Goal: Task Accomplishment & Management: Manage account settings

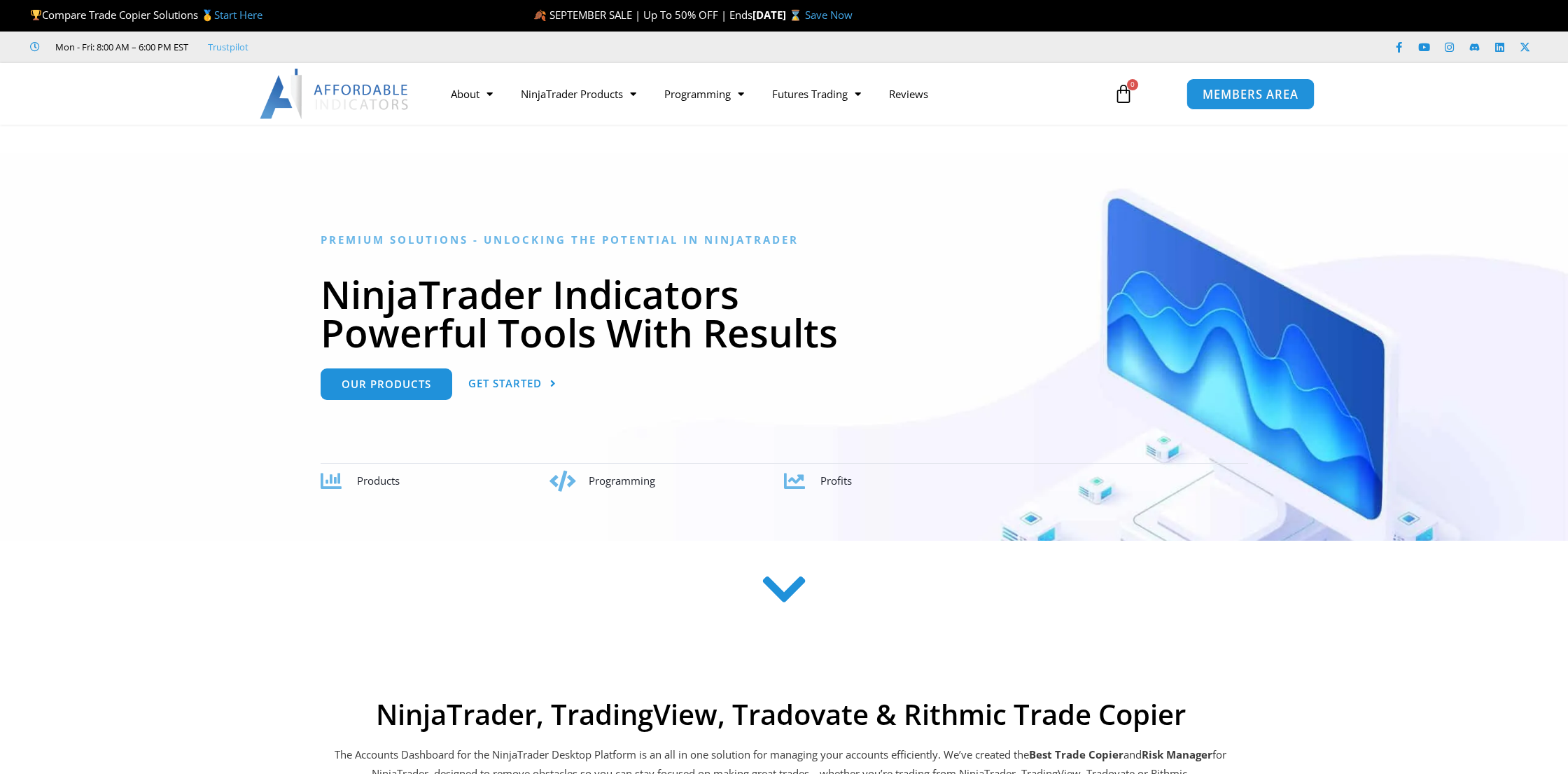
click at [1251, 91] on span "MEMBERS AREA" at bounding box center [1250, 94] width 96 height 12
click at [1217, 94] on span "MEMBERS AREA" at bounding box center [1250, 94] width 96 height 12
click at [1238, 88] on span "MEMBERS AREA" at bounding box center [1250, 94] width 96 height 12
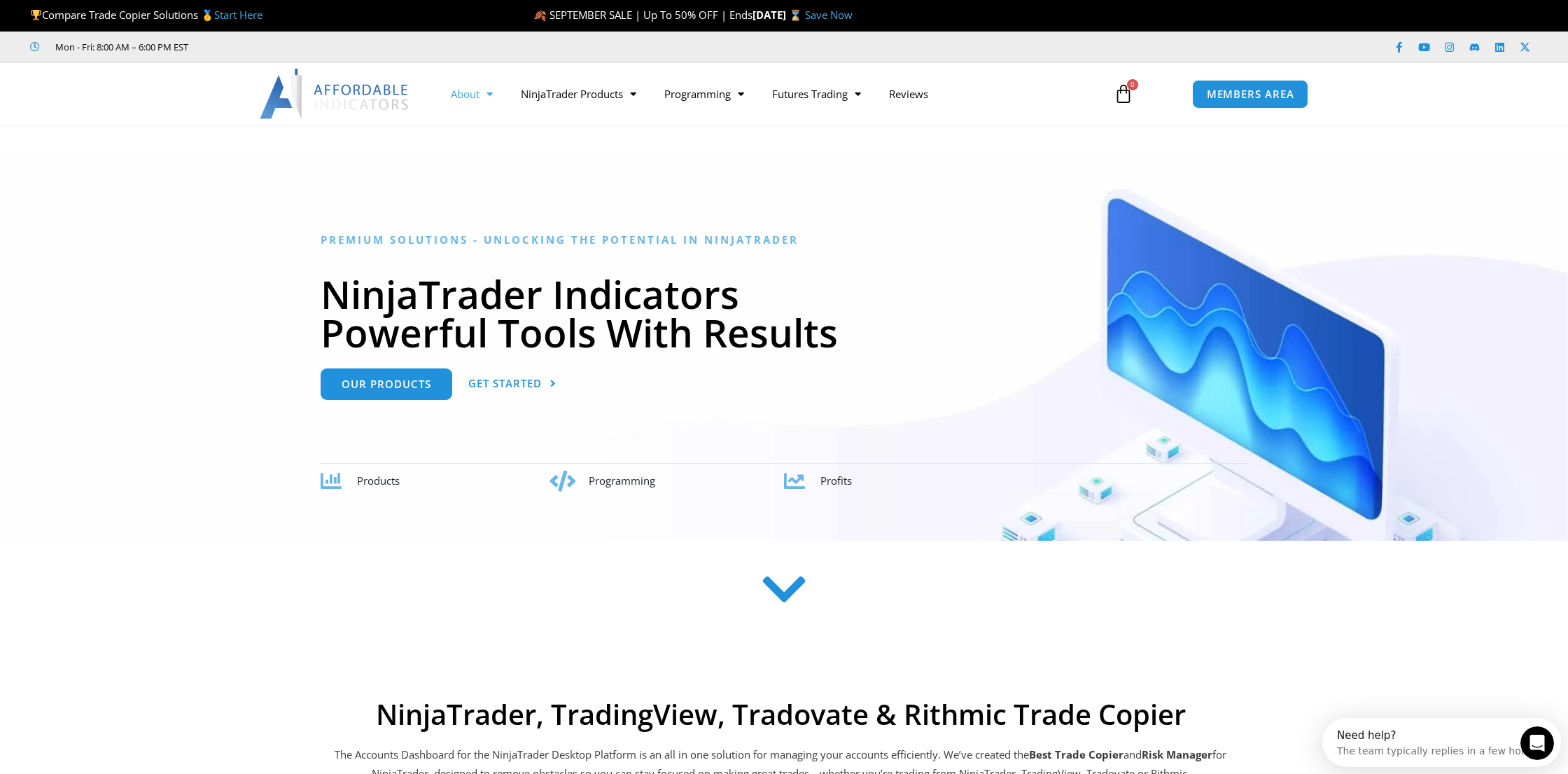
click at [465, 92] on link "About" at bounding box center [472, 94] width 70 height 32
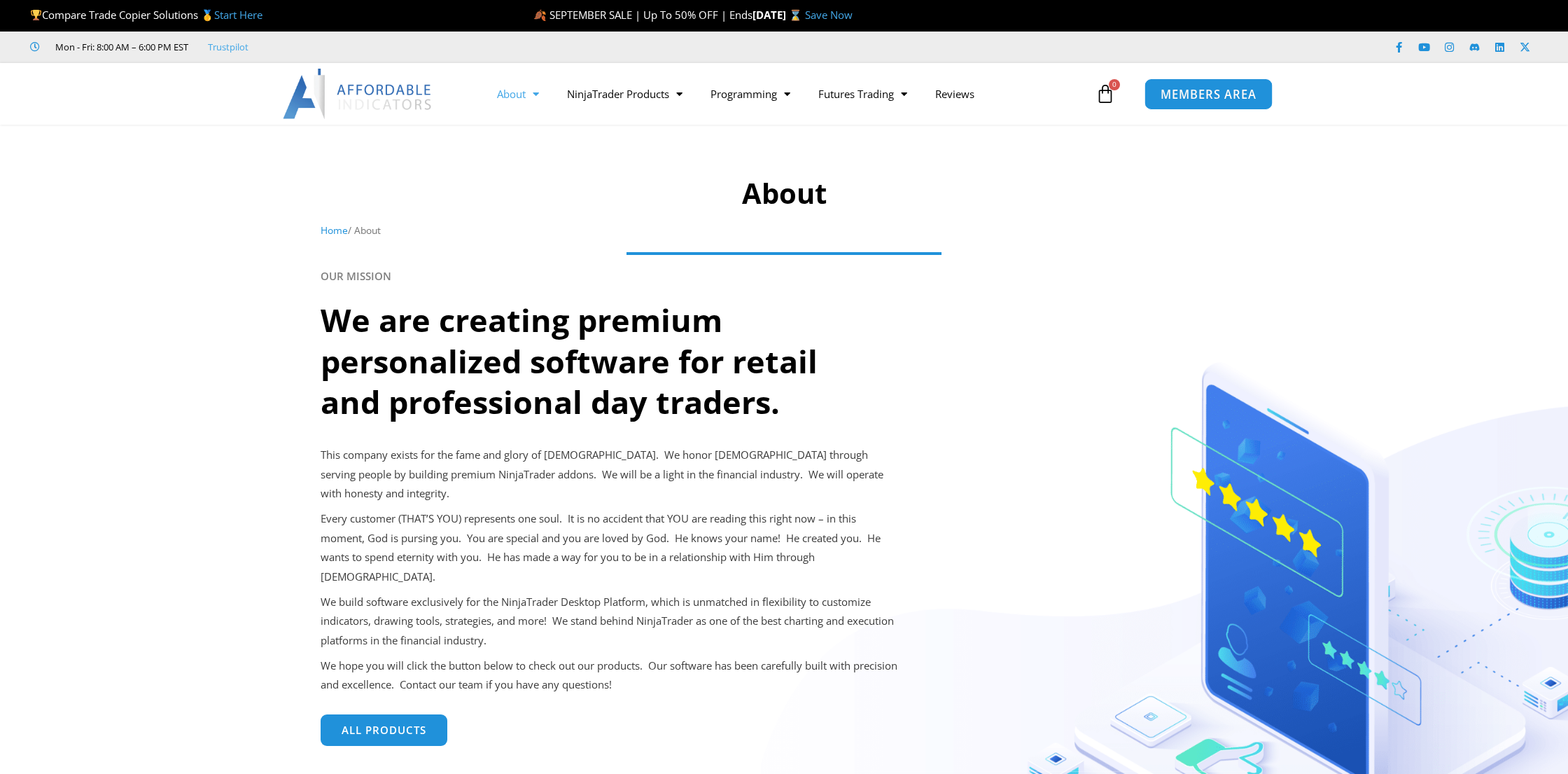
click at [1186, 94] on span "MEMBERS AREA" at bounding box center [1209, 94] width 96 height 12
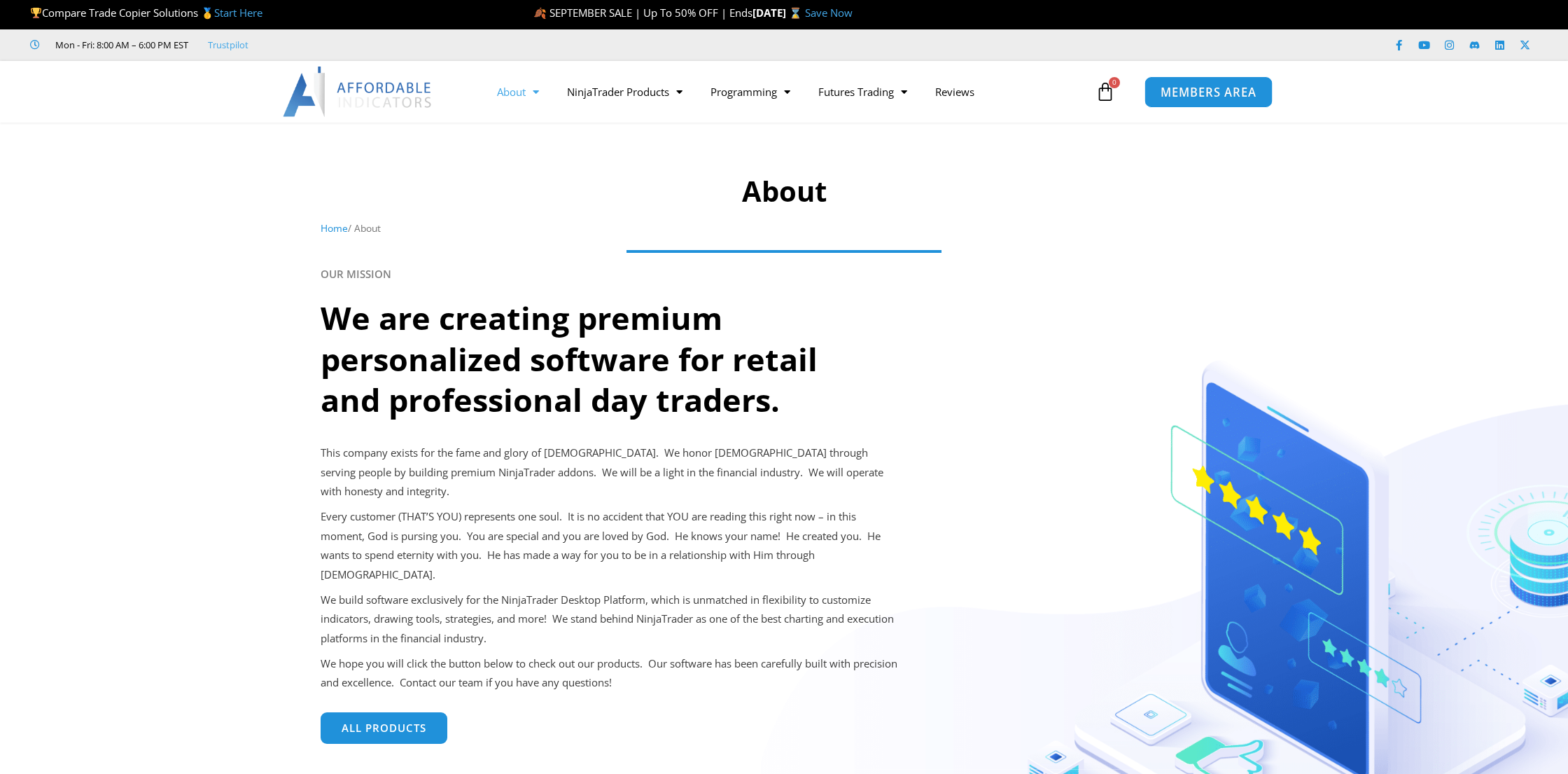
scroll to position [1, 0]
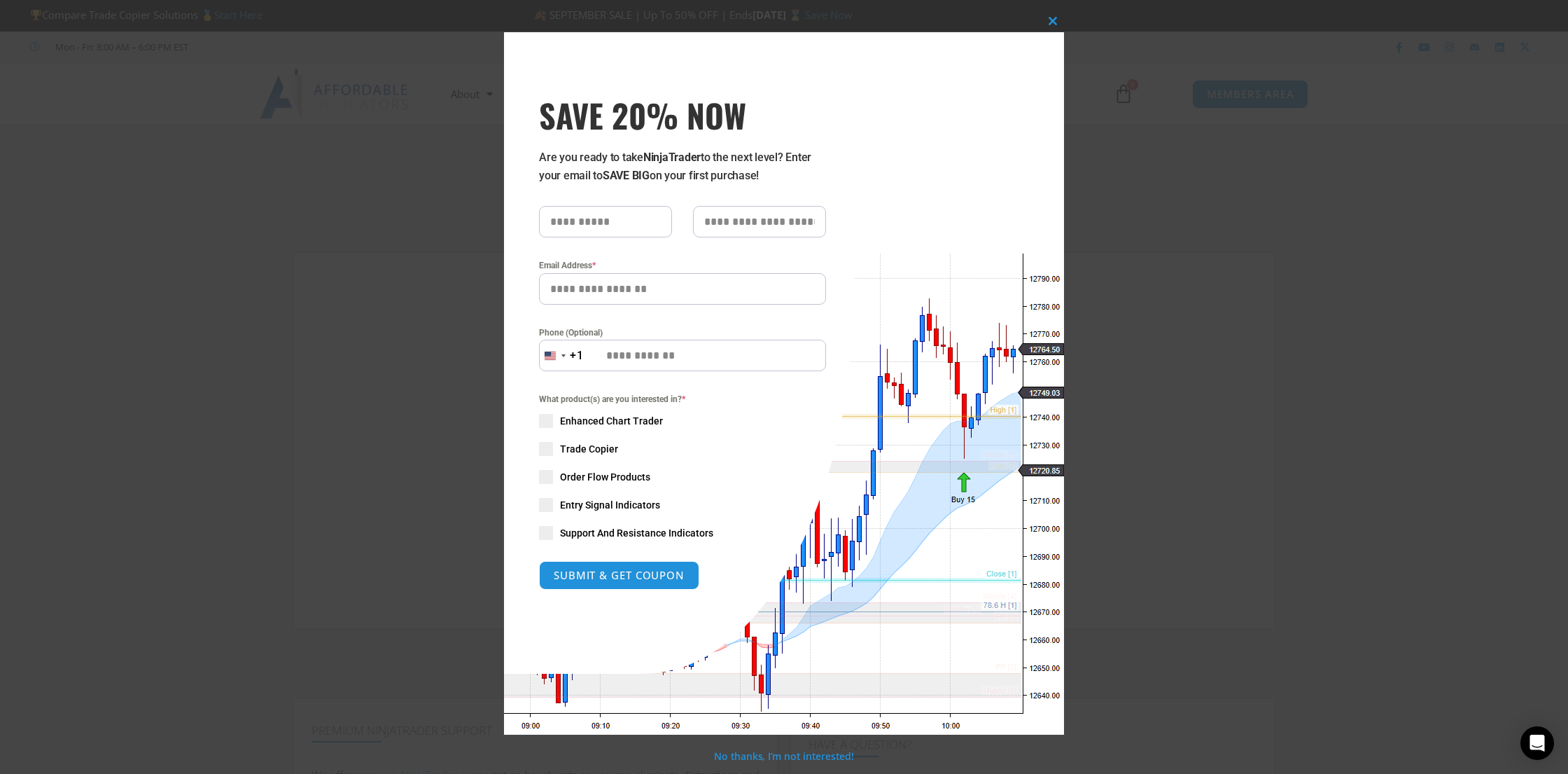
drag, startPoint x: 1385, startPoint y: 203, endPoint x: 1338, endPoint y: 192, distance: 48.3
click at [1384, 202] on div "Close this module SAVE 20% NOW Are you ready to take NinjaTrader to the next le…" at bounding box center [784, 387] width 1568 height 774
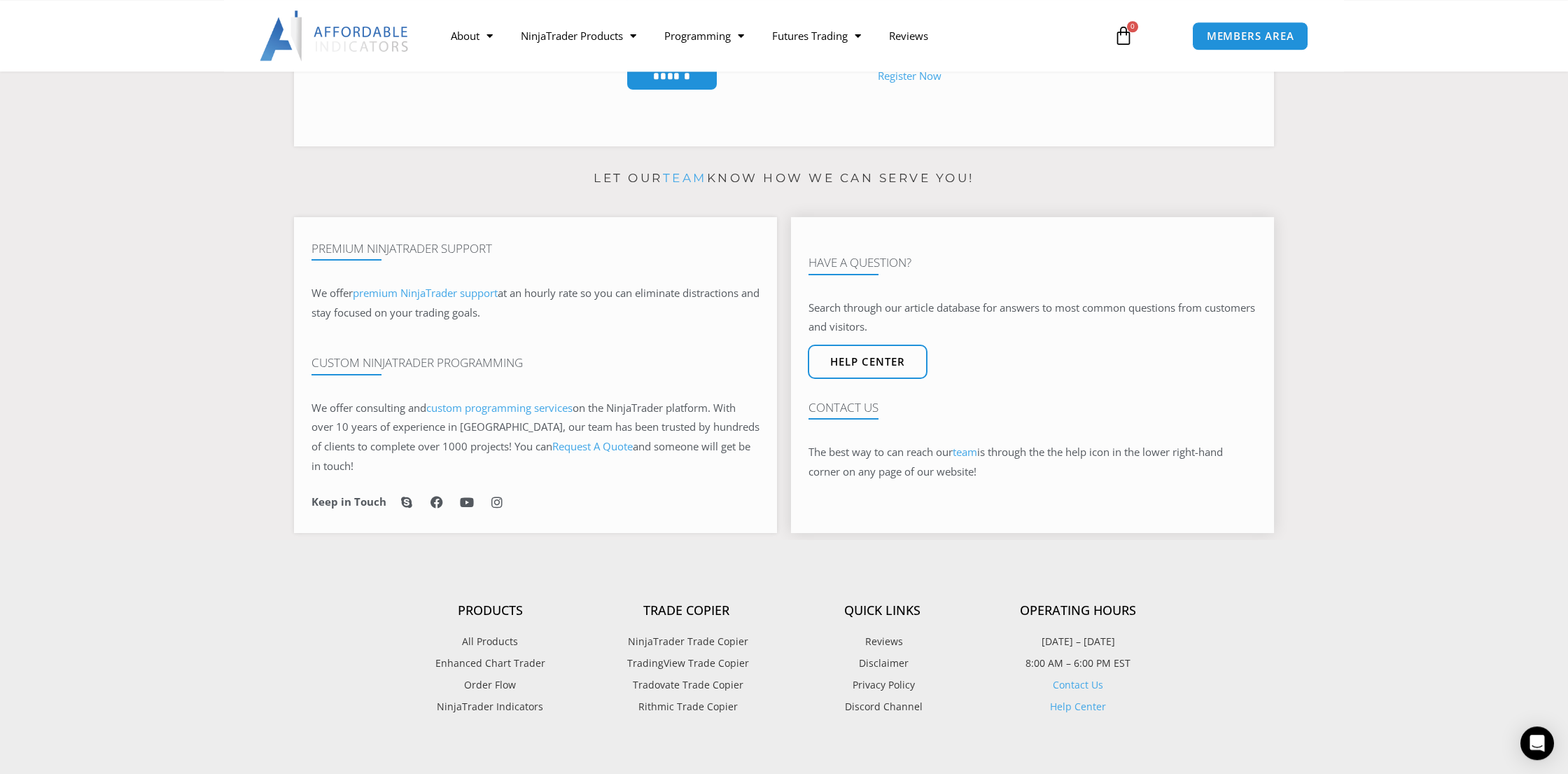
scroll to position [490, 0]
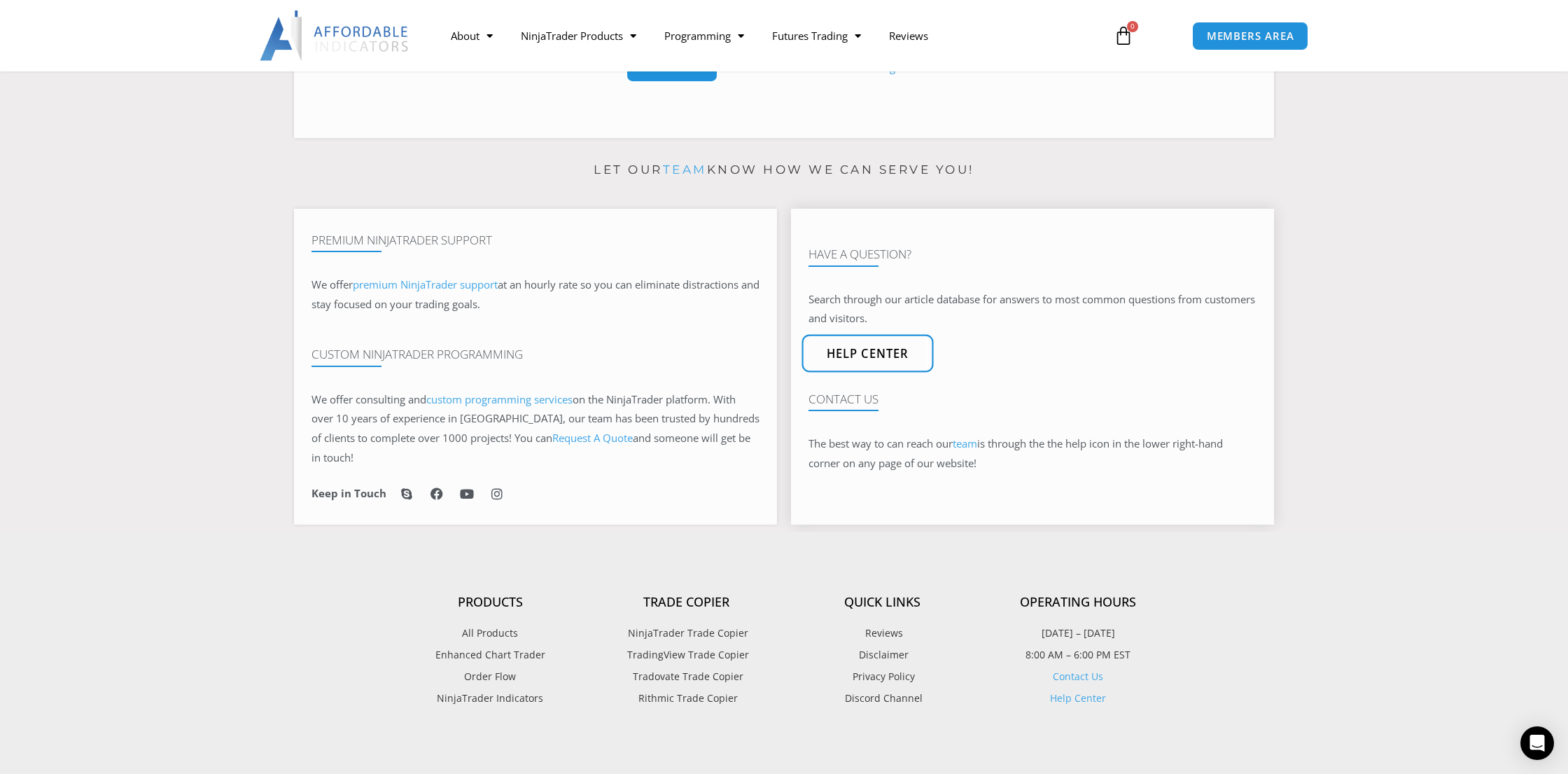
click at [872, 342] on link "Help center" at bounding box center [868, 352] width 132 height 38
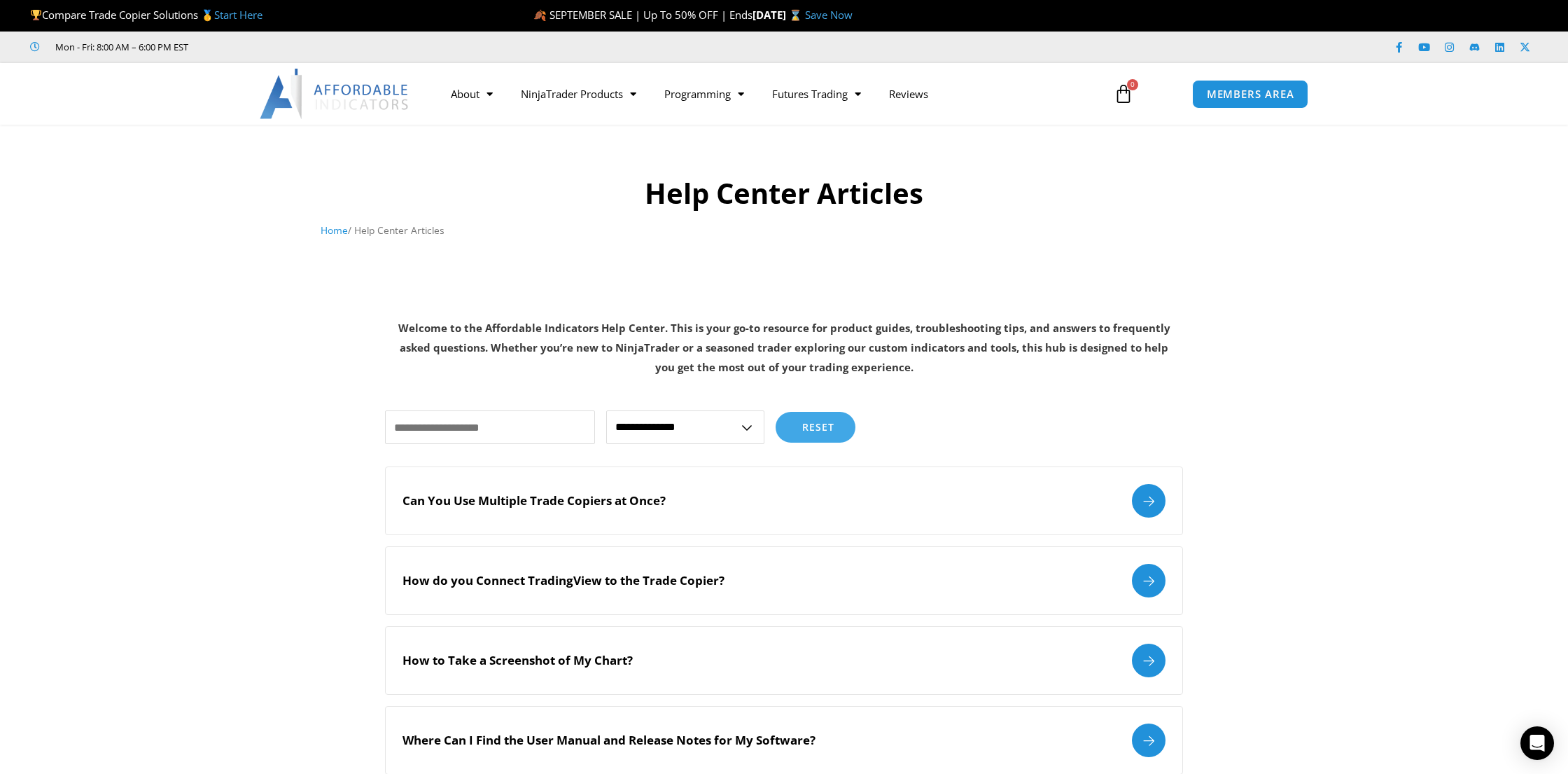
click at [606, 410] on select "**********" at bounding box center [685, 427] width 158 height 34
click at [520, 426] on input "text" at bounding box center [490, 427] width 210 height 34
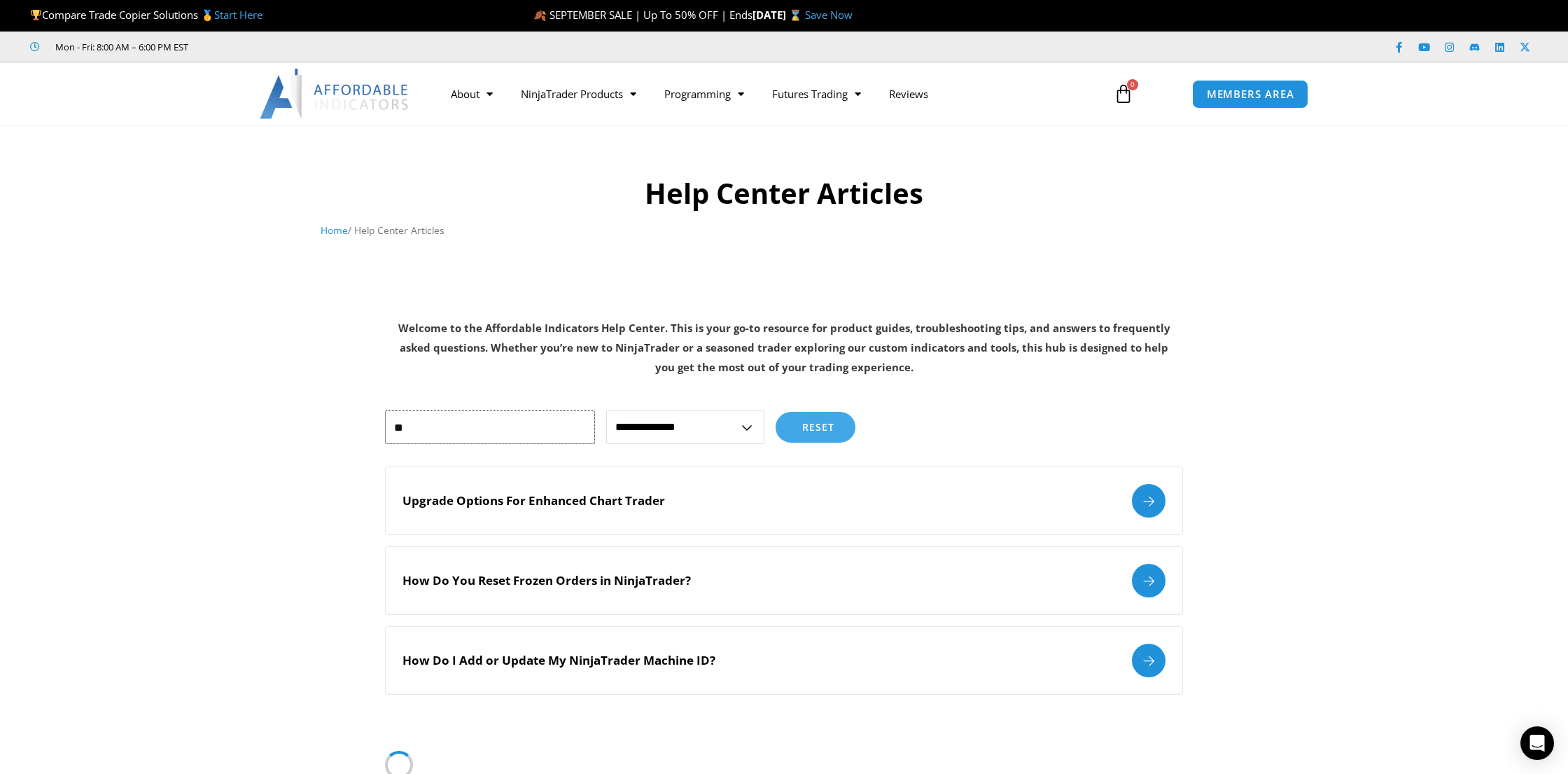
type input "*"
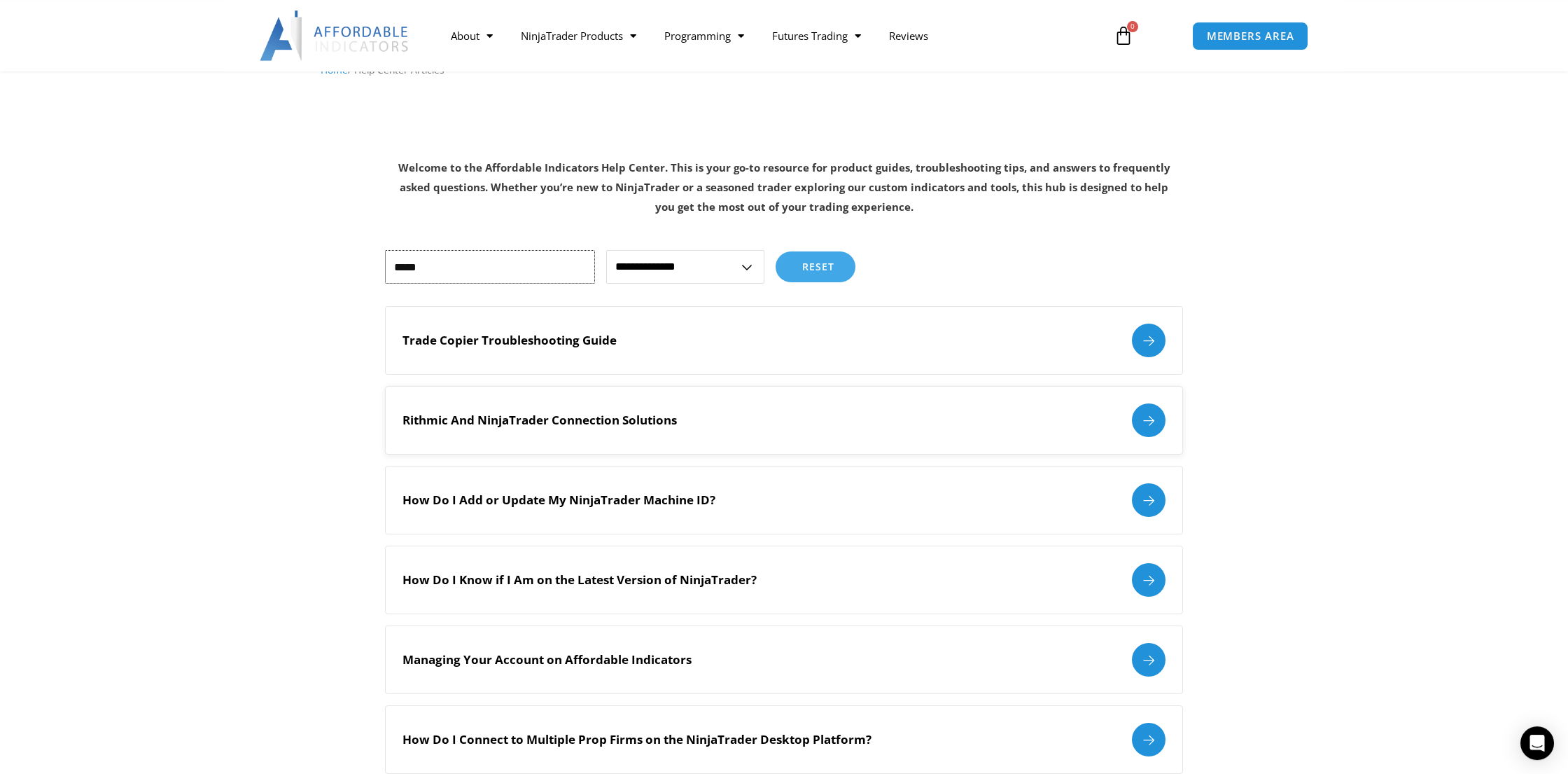
scroll to position [245, 0]
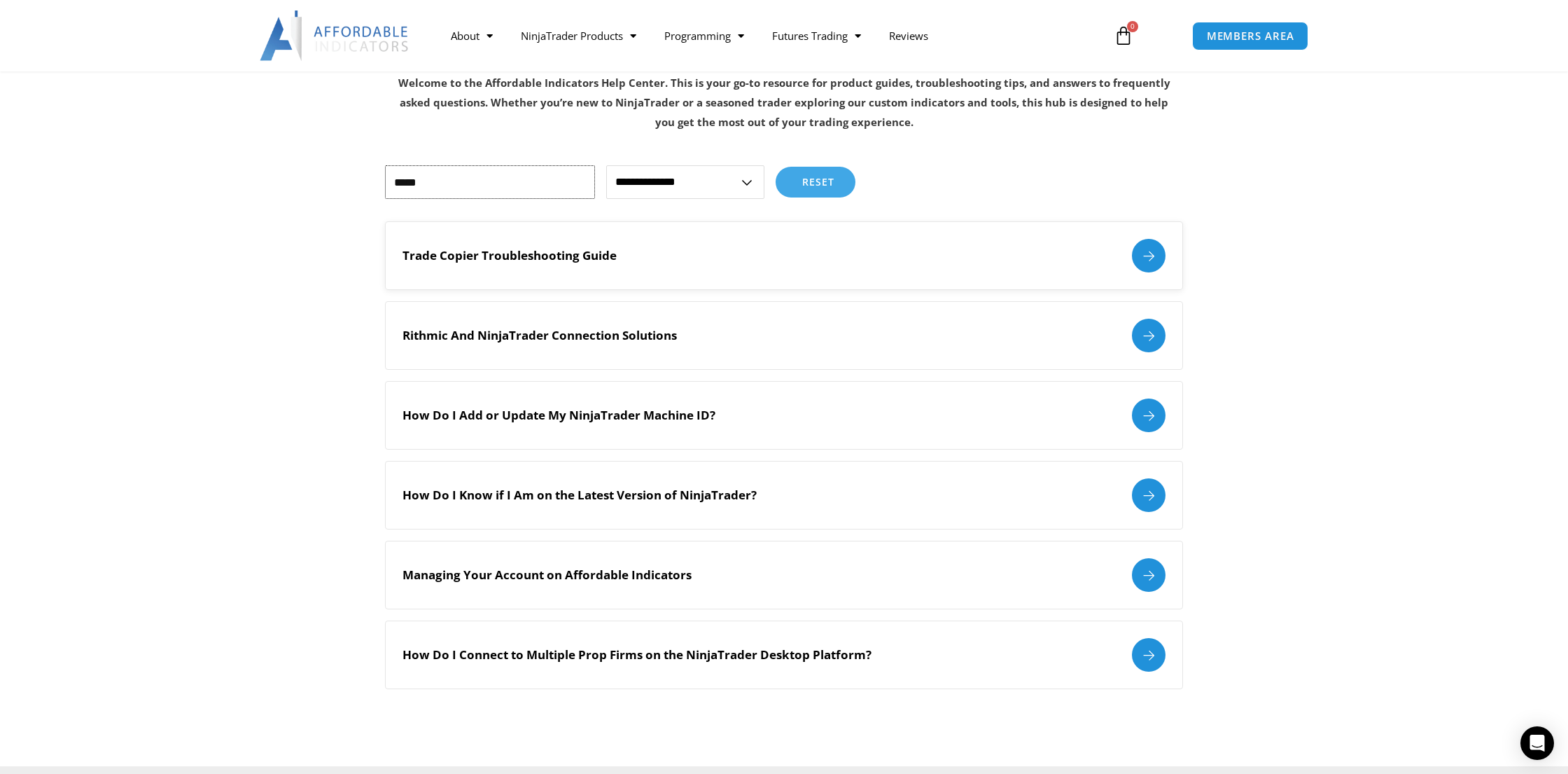
type input "*****"
click at [571, 278] on div "Trade Copier Troubleshooting Guide" at bounding box center [784, 256] width 798 height 69
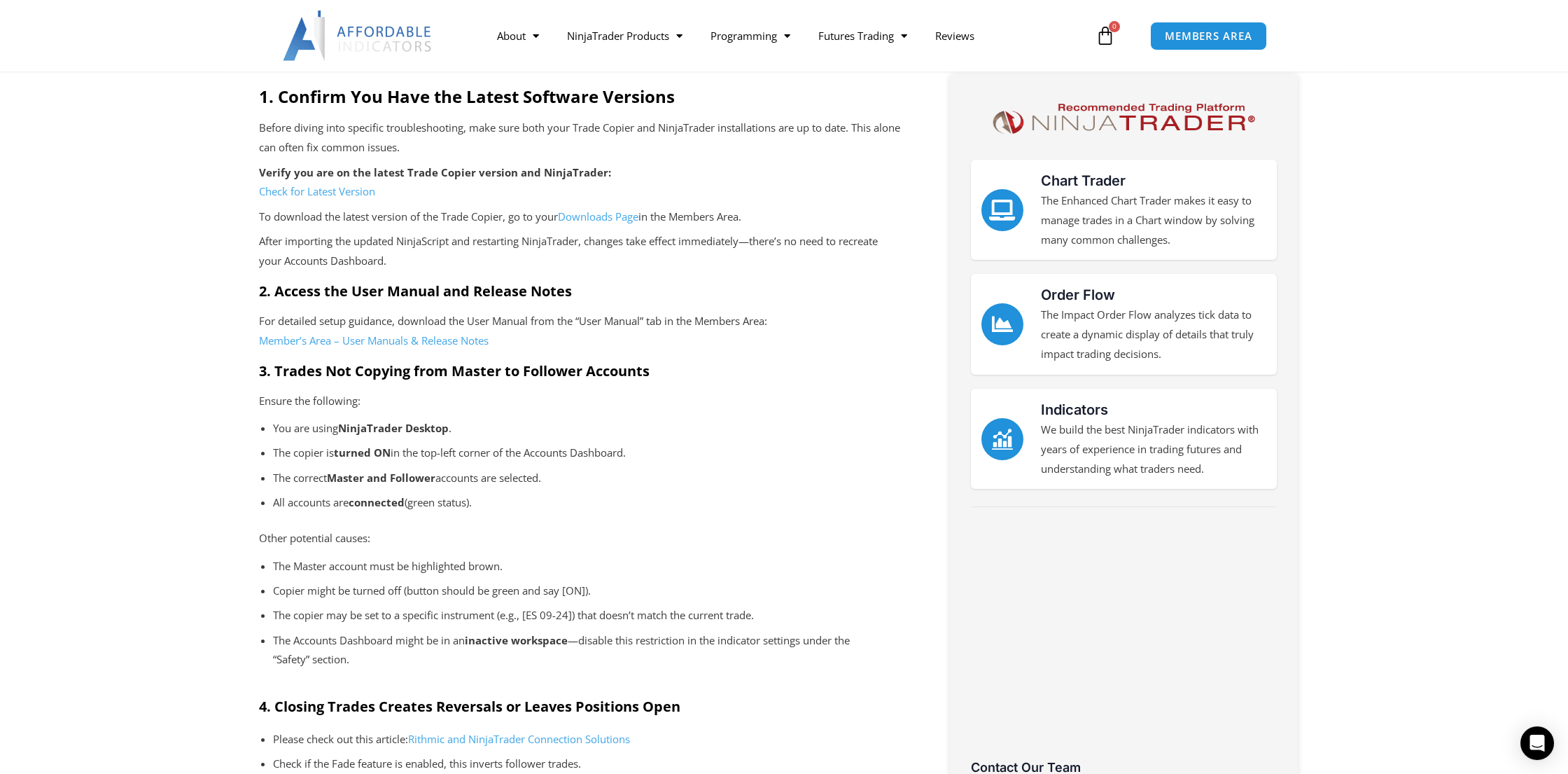
scroll to position [490, 0]
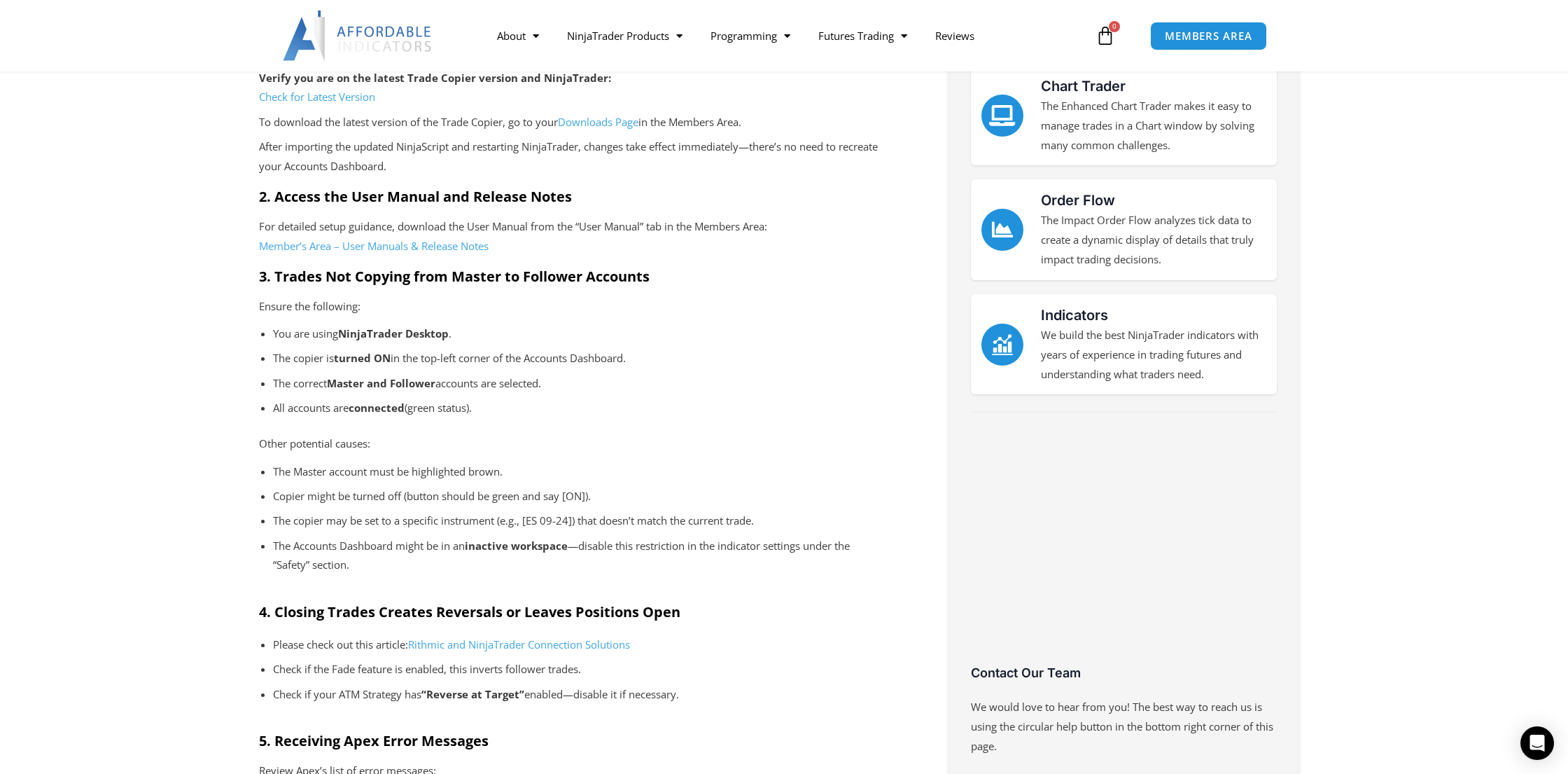
click at [342, 97] on link "Check for Latest Version" at bounding box center [317, 96] width 116 height 14
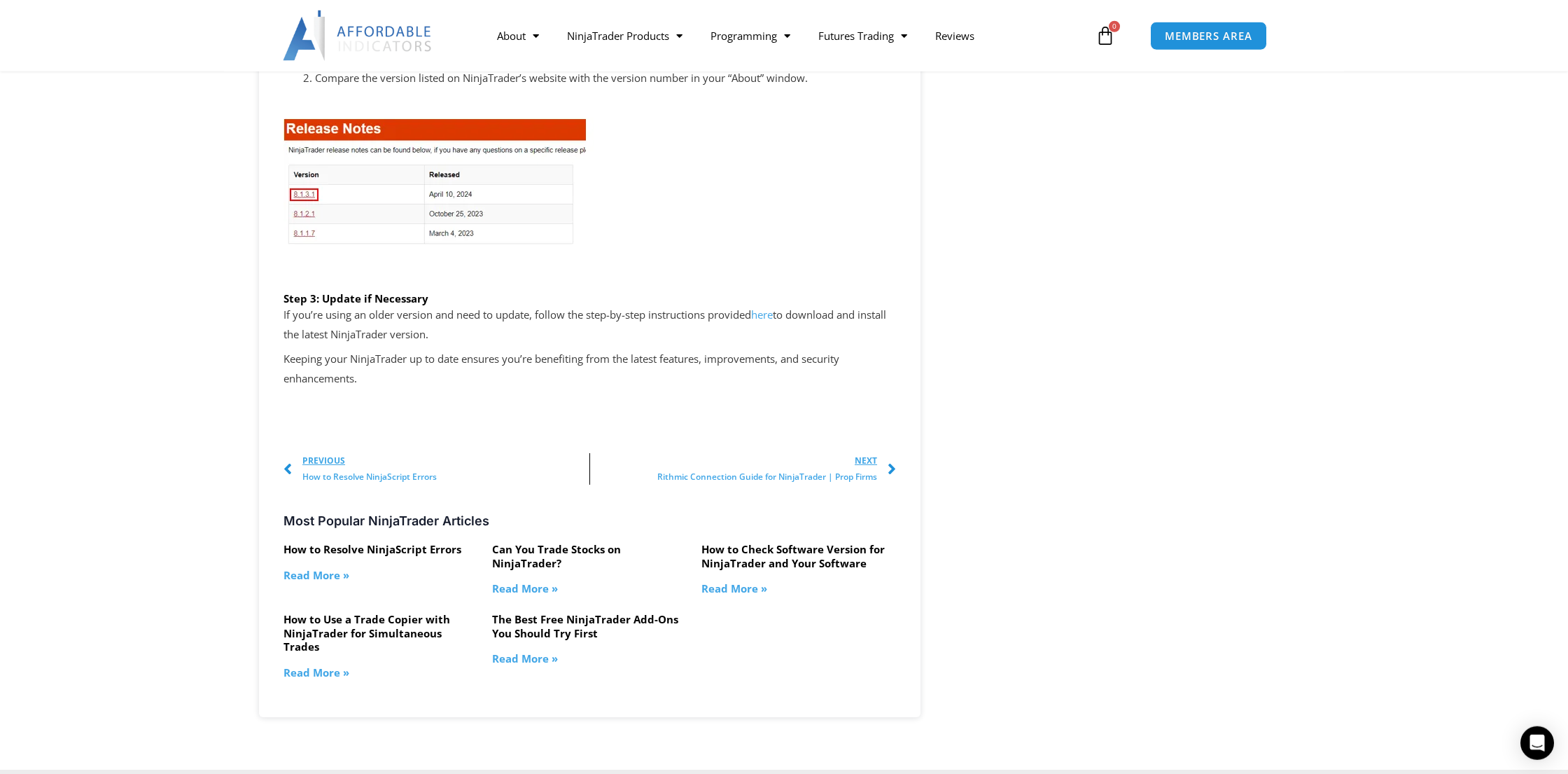
scroll to position [2451, 0]
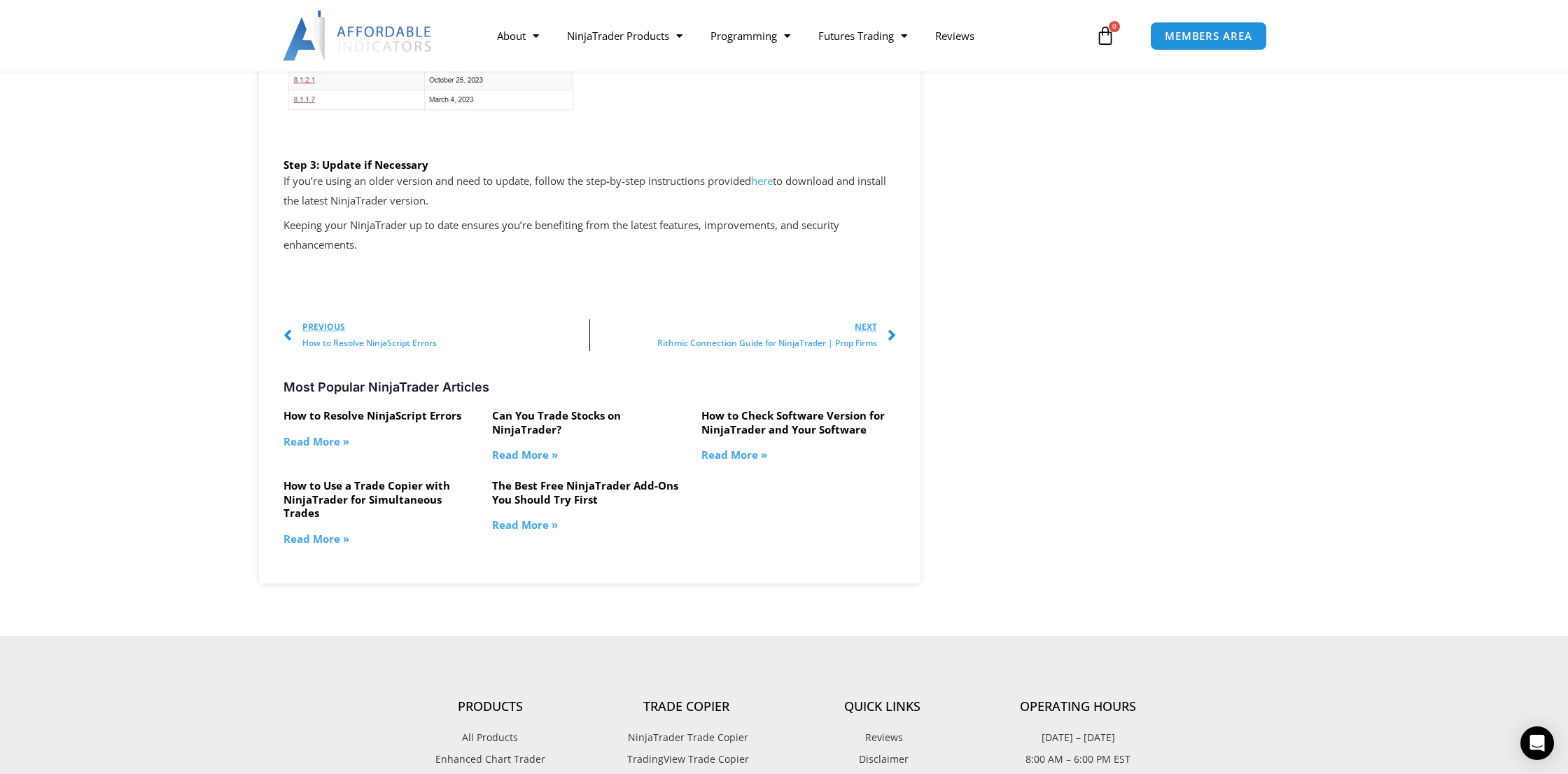
click at [380, 411] on link "How to Resolve NinjaScript Errors" at bounding box center [372, 415] width 178 height 14
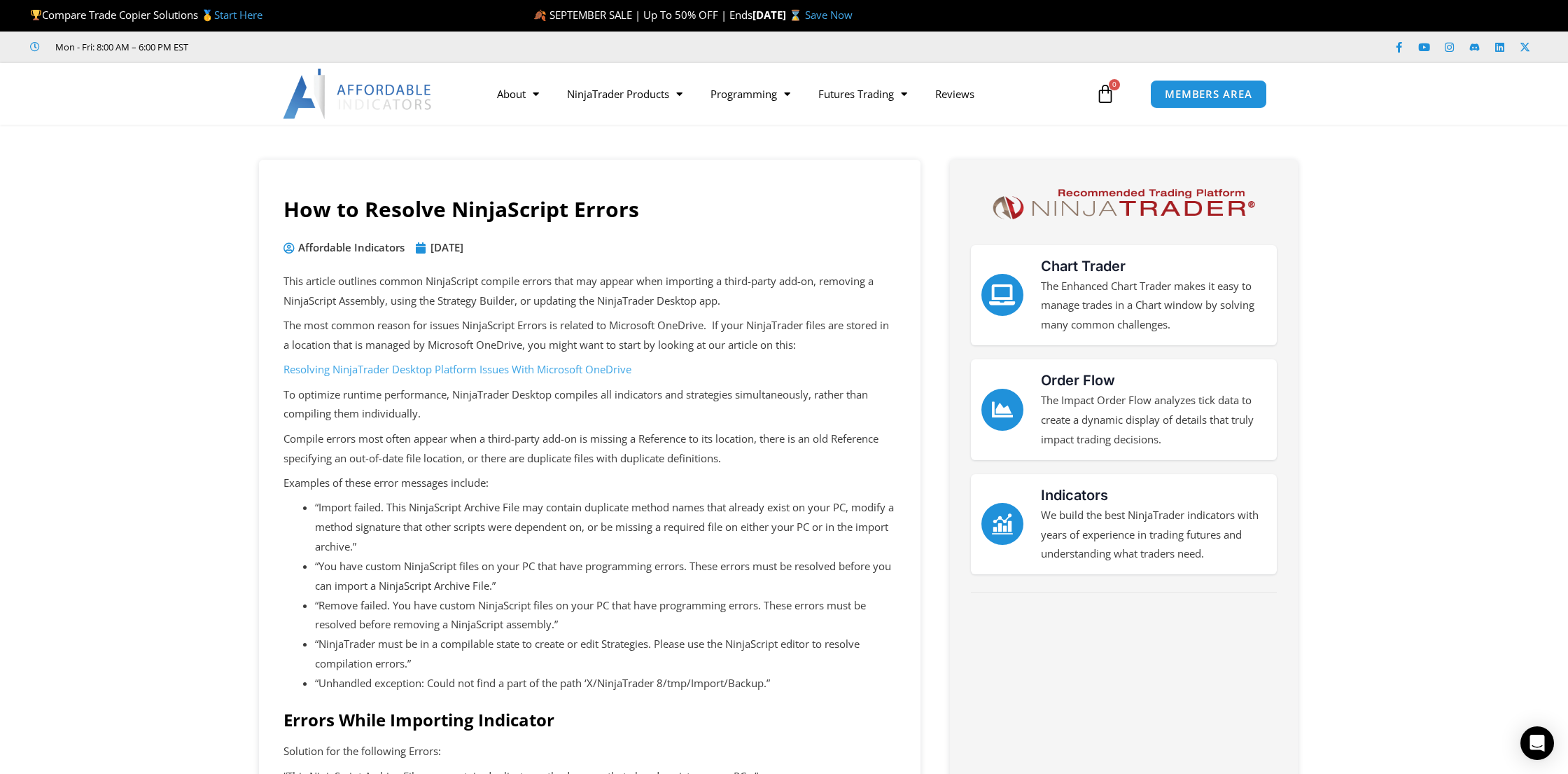
click at [468, 363] on link "Resolving NinjaTrader Desktop Platform Issues With Microsoft OneDrive" at bounding box center [457, 369] width 348 height 14
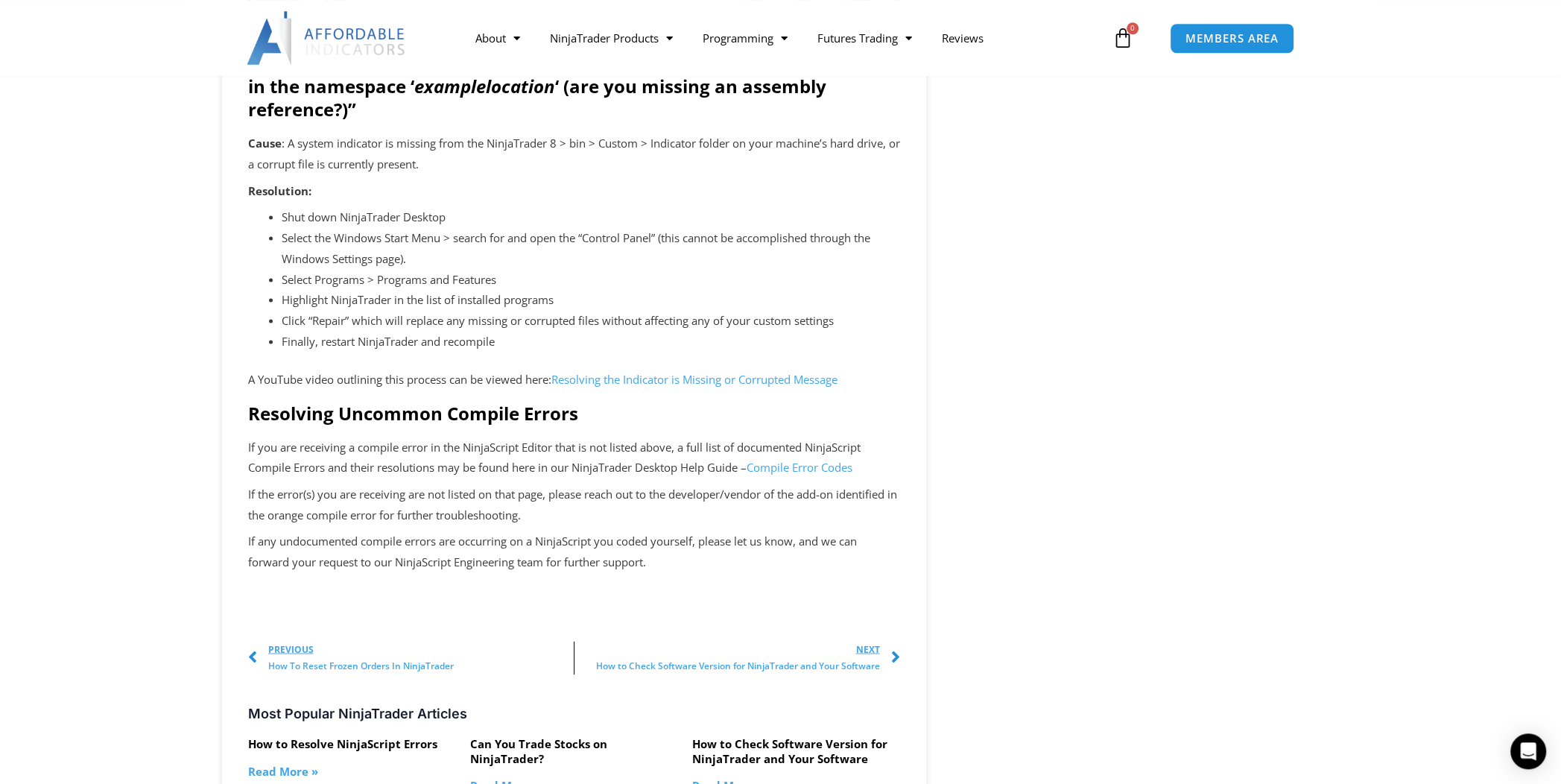
scroll to position [2868, 0]
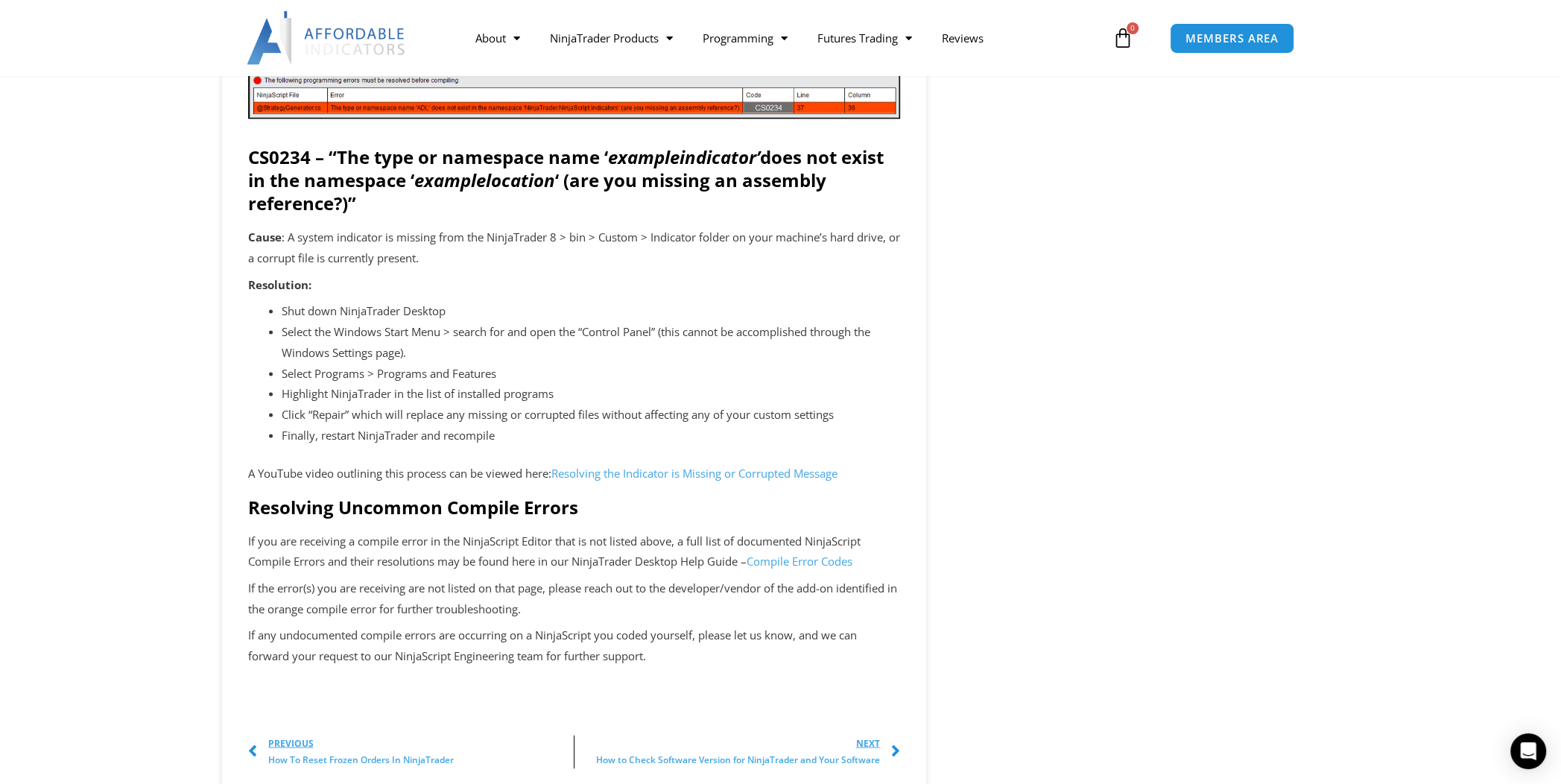
click at [815, 567] on link "Compile Error Codes" at bounding box center [800, 560] width 106 height 15
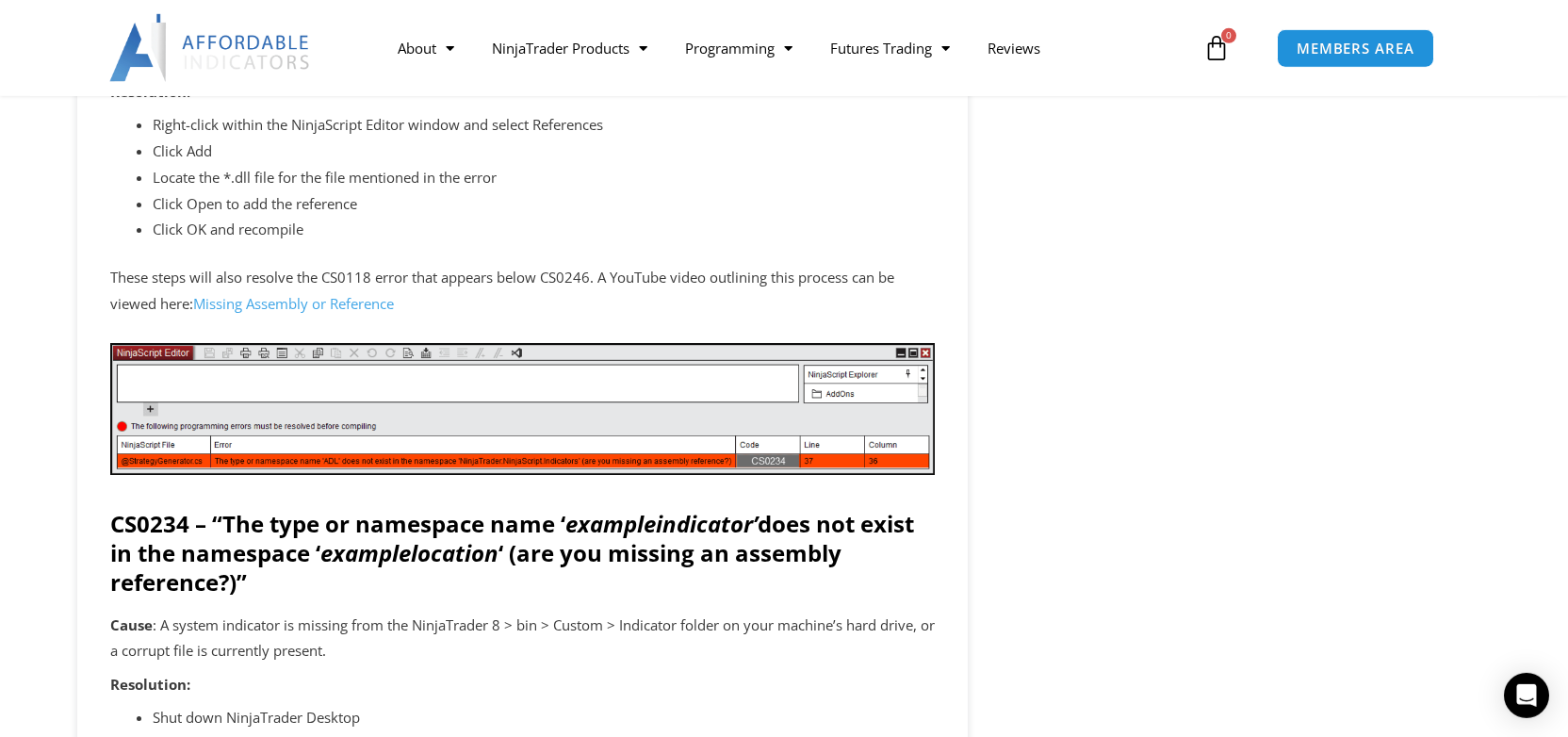
scroll to position [3294, 0]
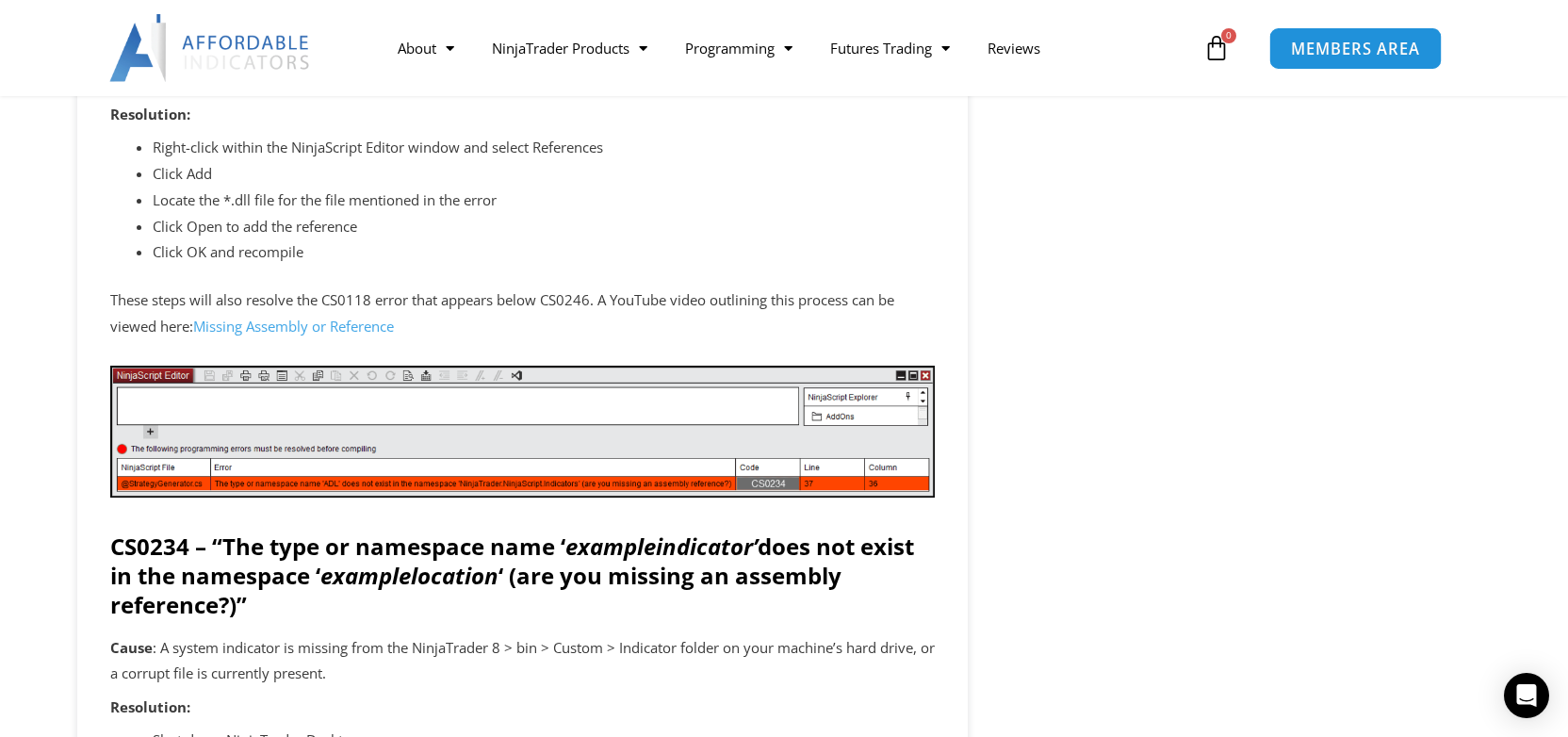
click at [1356, 47] on span "MEMBERS AREA" at bounding box center [1355, 48] width 129 height 16
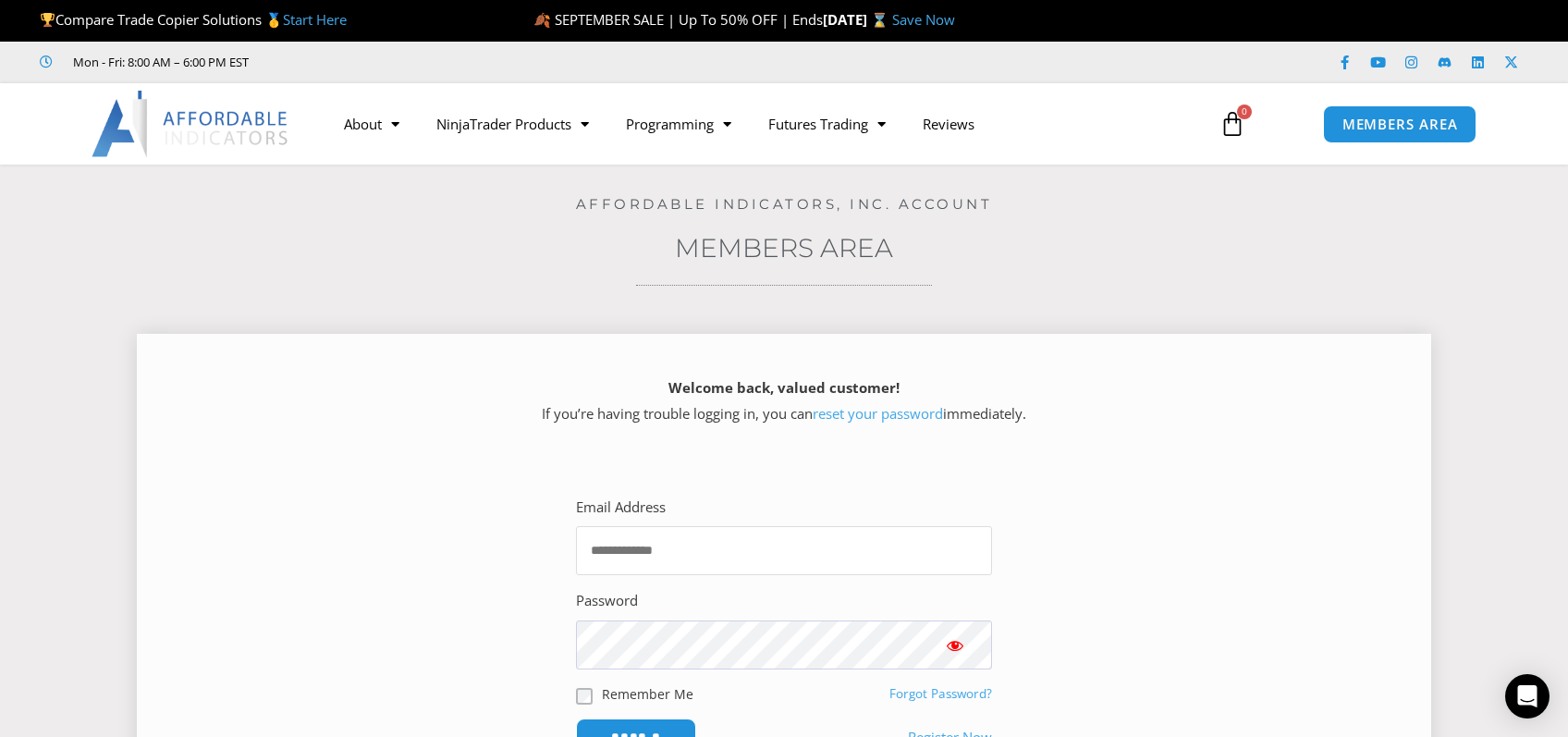
click at [655, 538] on input "Email Address" at bounding box center [784, 550] width 416 height 49
click at [660, 547] on input "Email Address" at bounding box center [784, 550] width 416 height 49
type input "**********"
click at [576, 718] on input "******" at bounding box center [635, 737] width 120 height 38
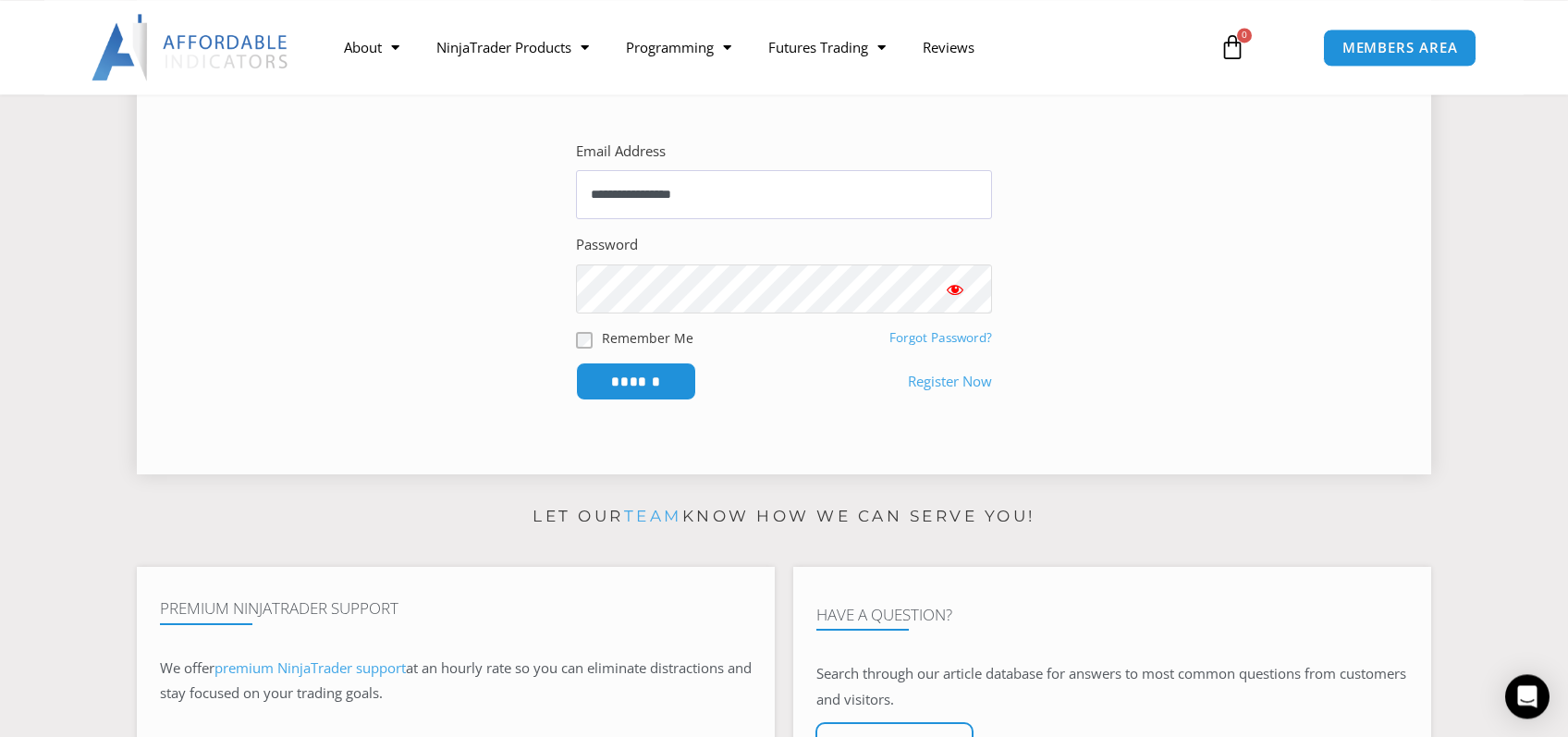
scroll to position [327, 0]
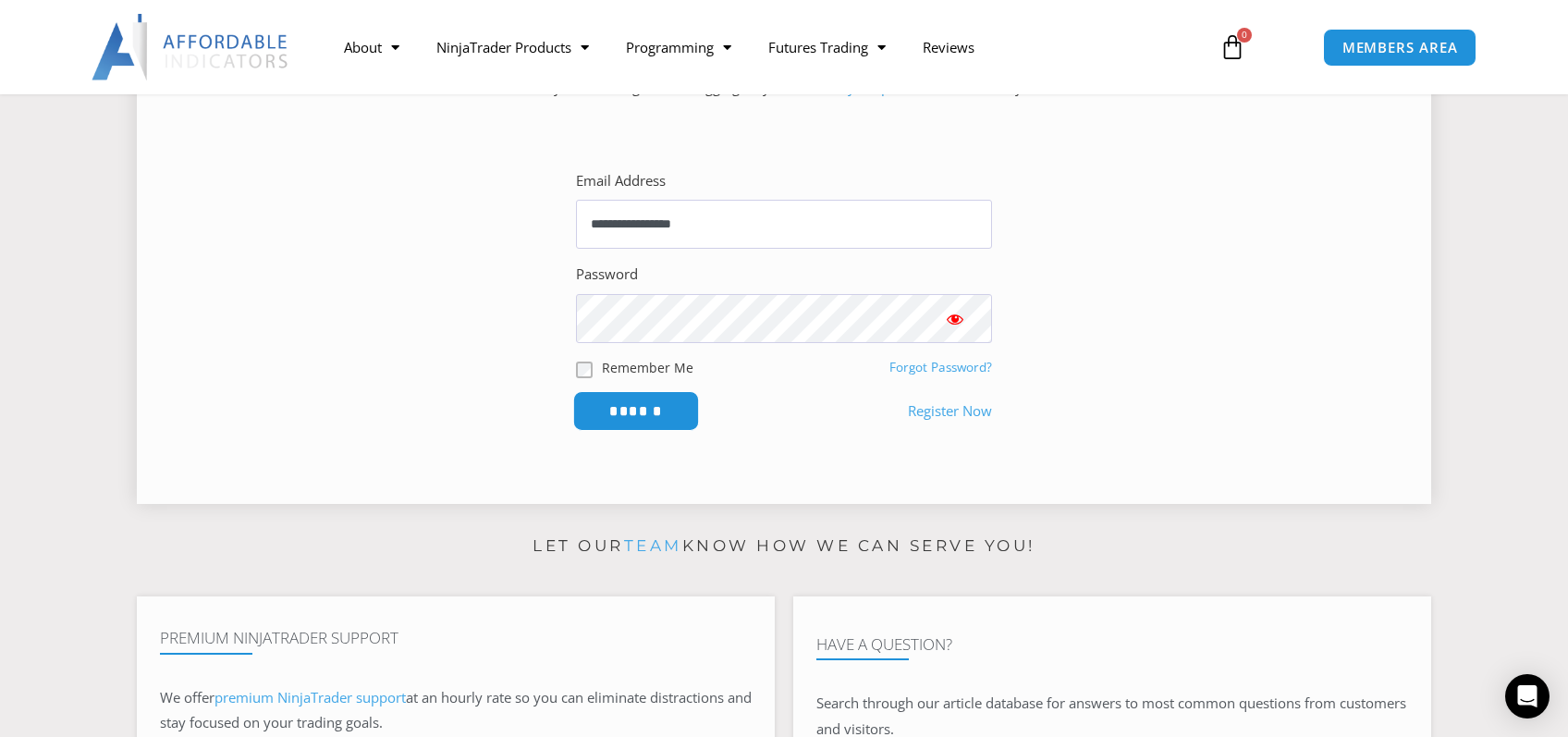
click at [644, 403] on input "******" at bounding box center [636, 410] width 126 height 40
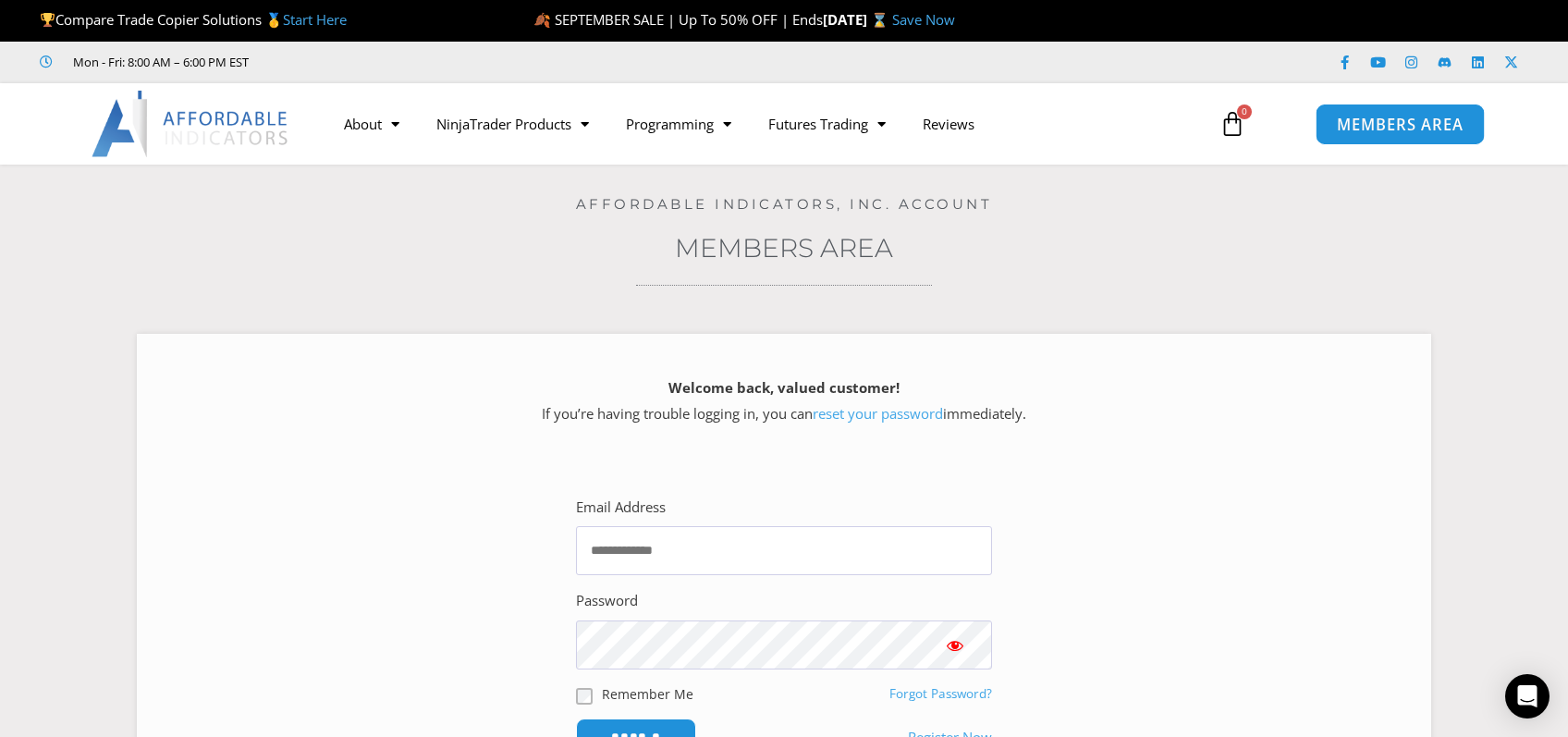
click at [1425, 123] on span "MEMBERS AREA" at bounding box center [1400, 124] width 126 height 16
click at [961, 122] on link "Reviews" at bounding box center [949, 124] width 89 height 42
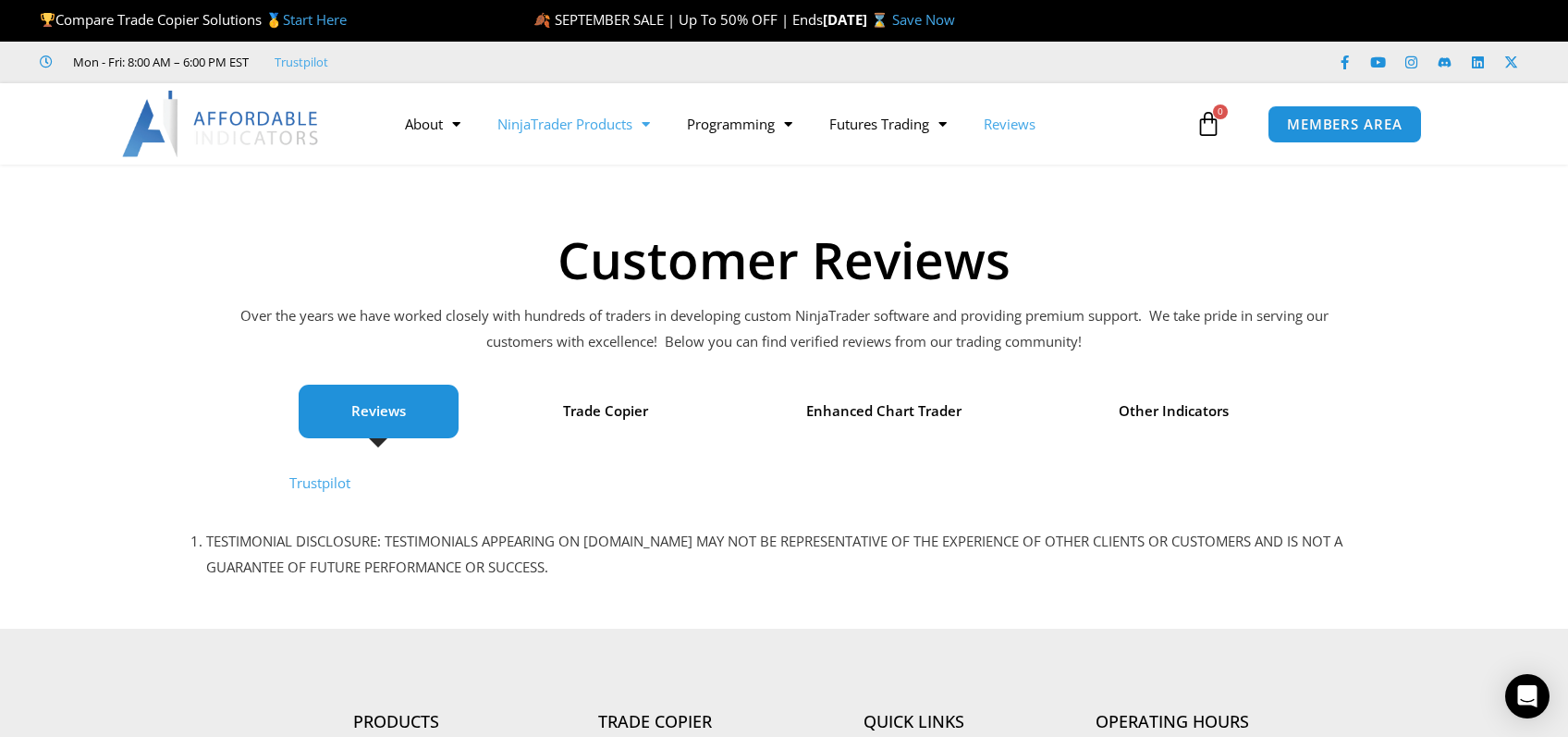
click at [625, 123] on link "NinjaTrader Products" at bounding box center [573, 124] width 190 height 42
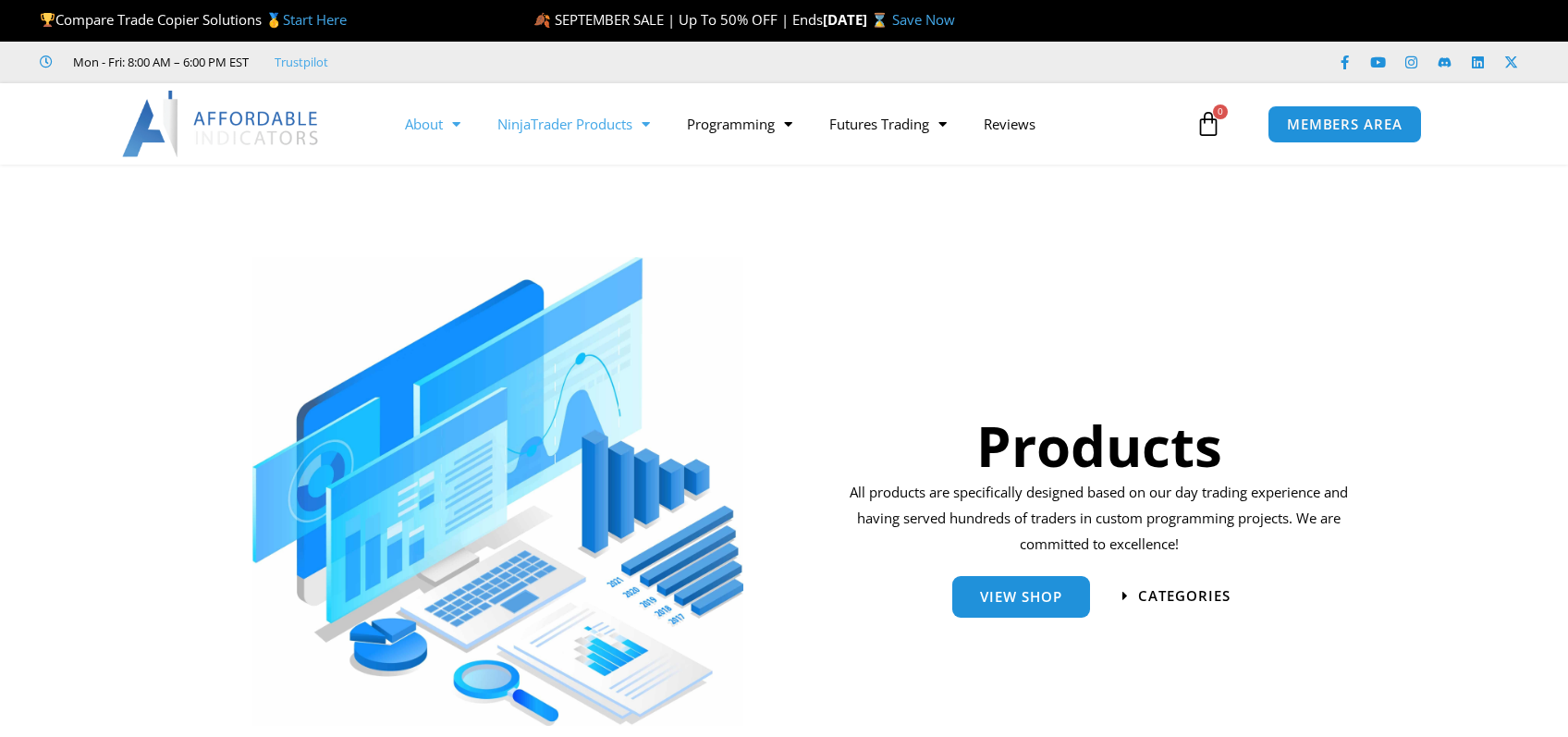
click at [437, 120] on link "About" at bounding box center [432, 124] width 93 height 42
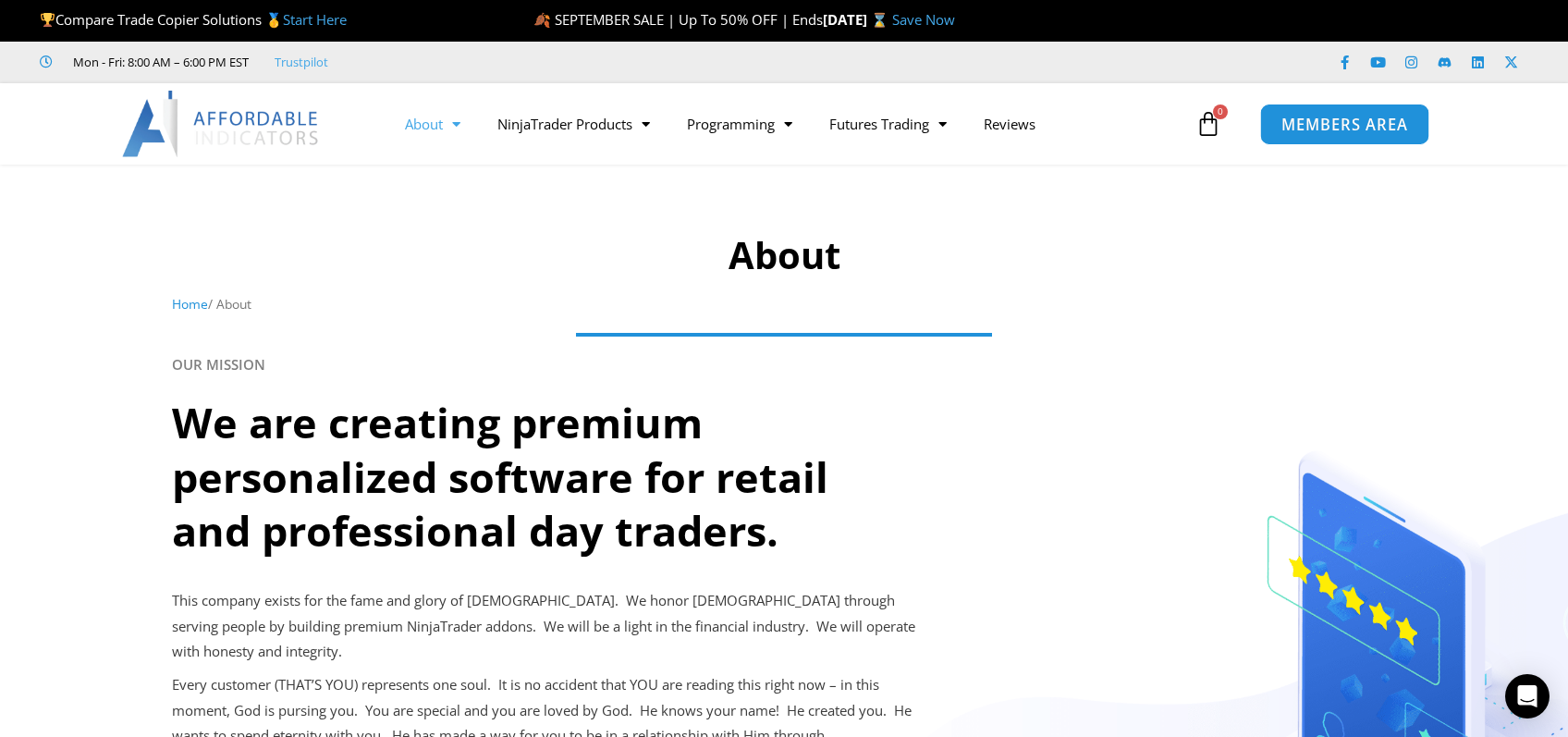
click at [1320, 122] on span "MEMBERS AREA" at bounding box center [1345, 124] width 126 height 16
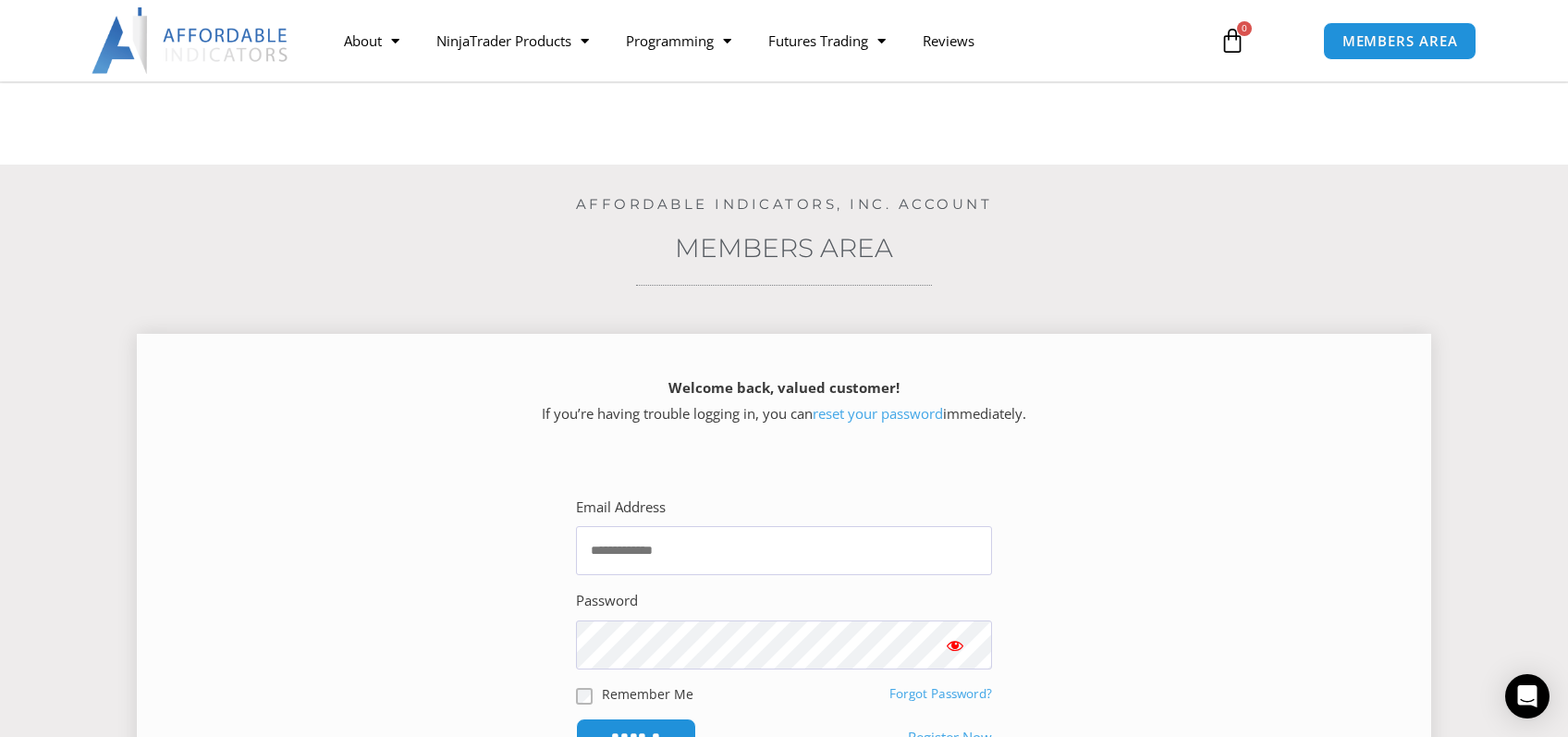
scroll to position [327, 0]
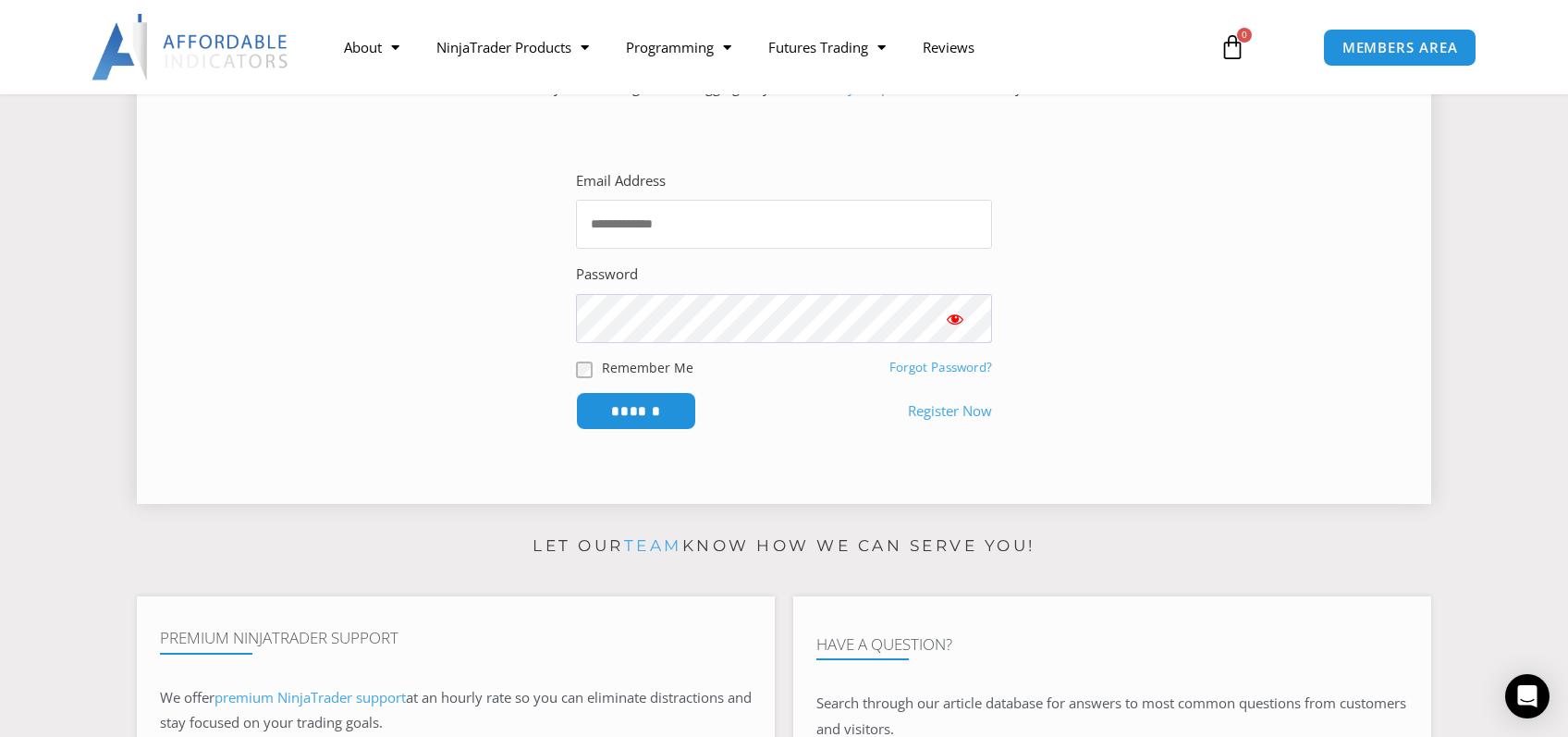
click at [690, 227] on input "Email Address" at bounding box center [784, 225] width 416 height 49
type input "**********"
click at [576, 392] on input "******" at bounding box center [635, 410] width 120 height 38
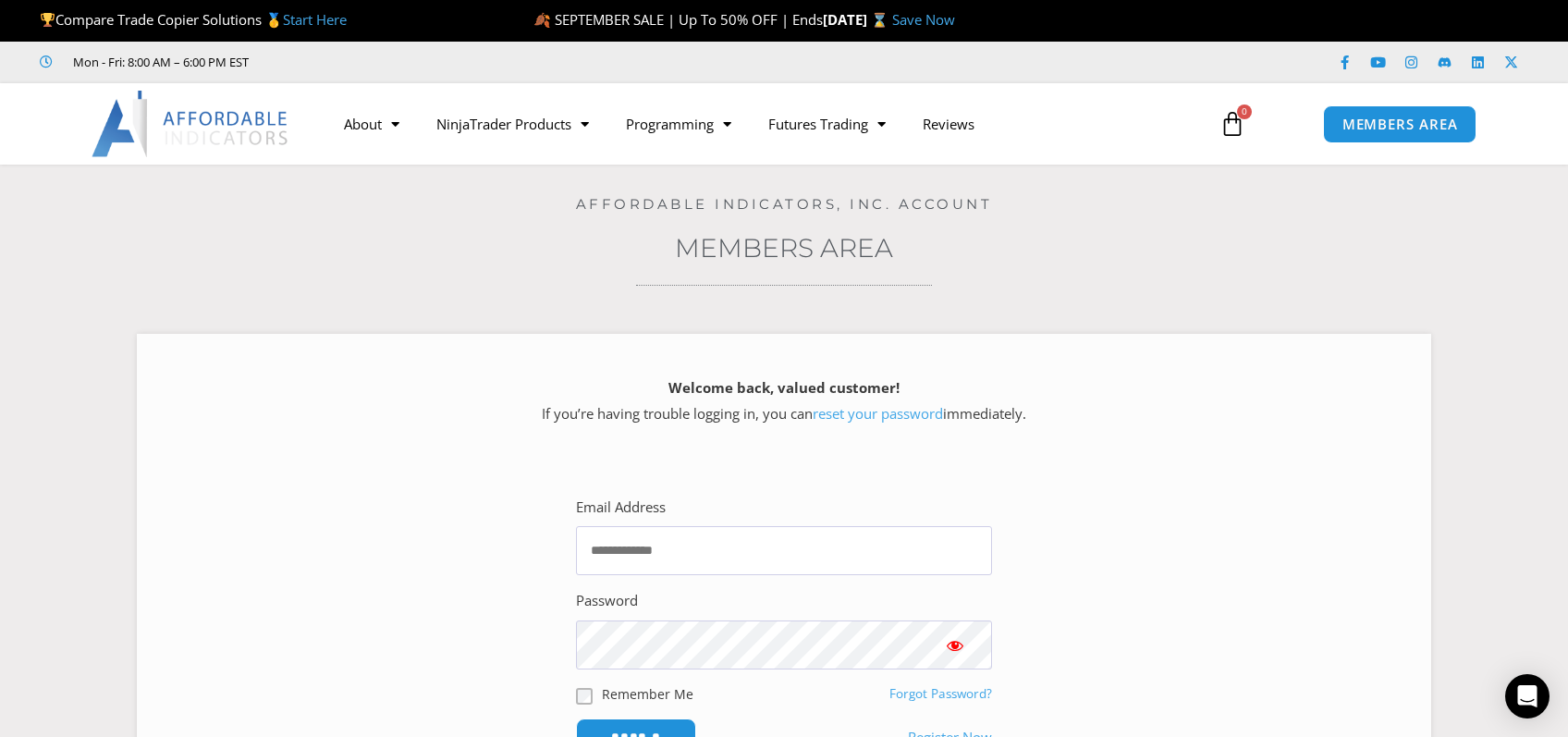
click at [209, 121] on img at bounding box center [191, 124] width 199 height 67
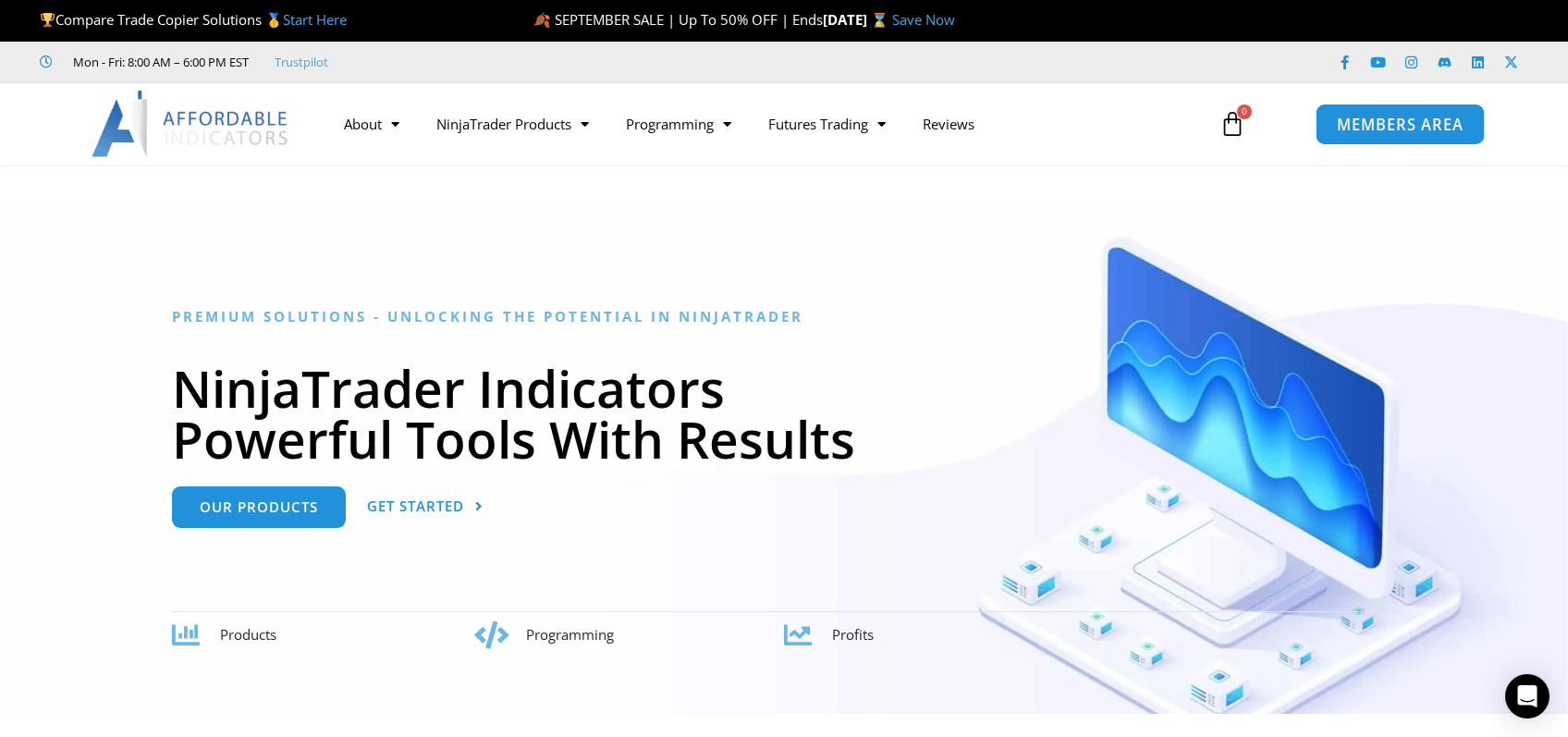
click at [1362, 123] on span "MEMBERS AREA" at bounding box center [1400, 124] width 126 height 16
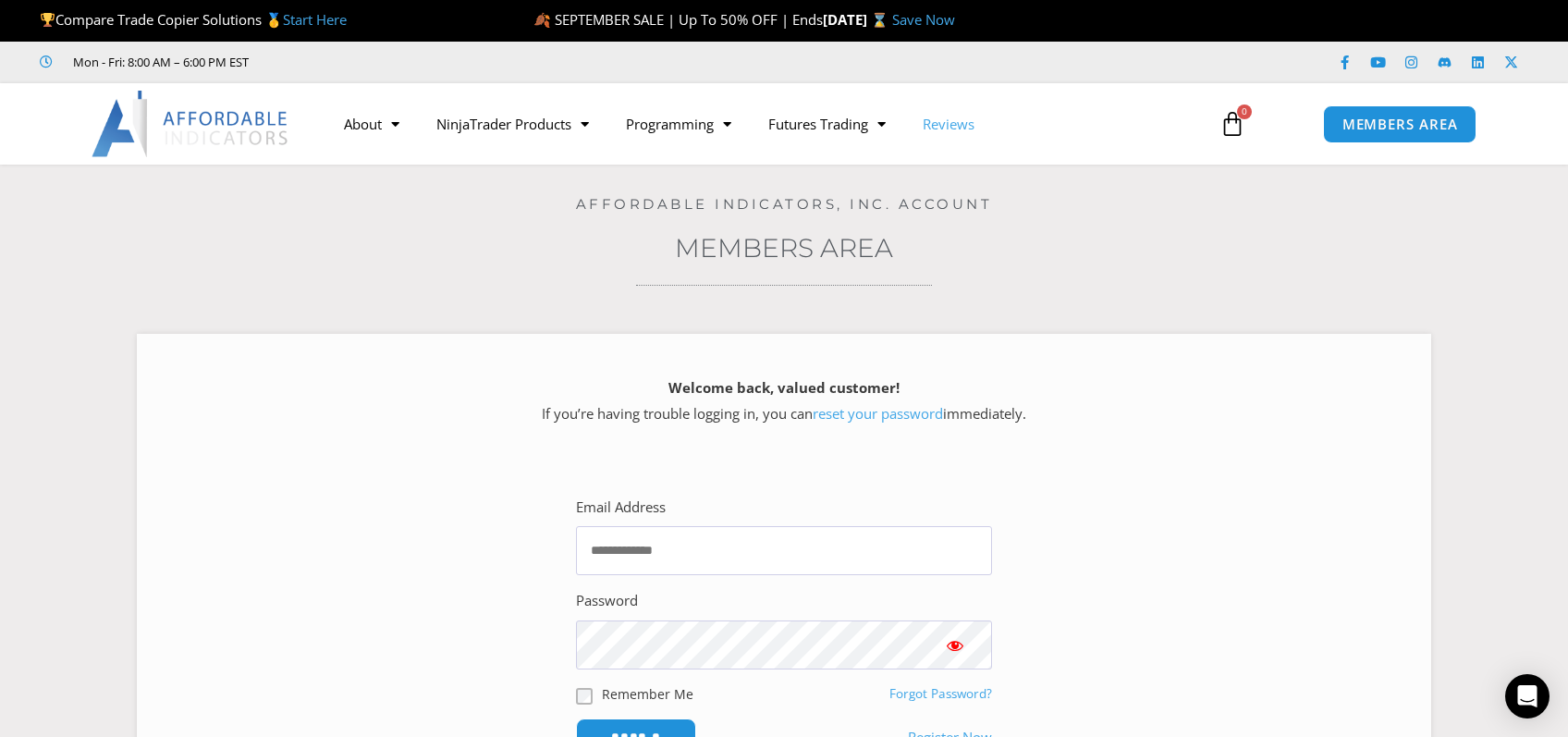
click at [949, 121] on link "Reviews" at bounding box center [949, 124] width 89 height 42
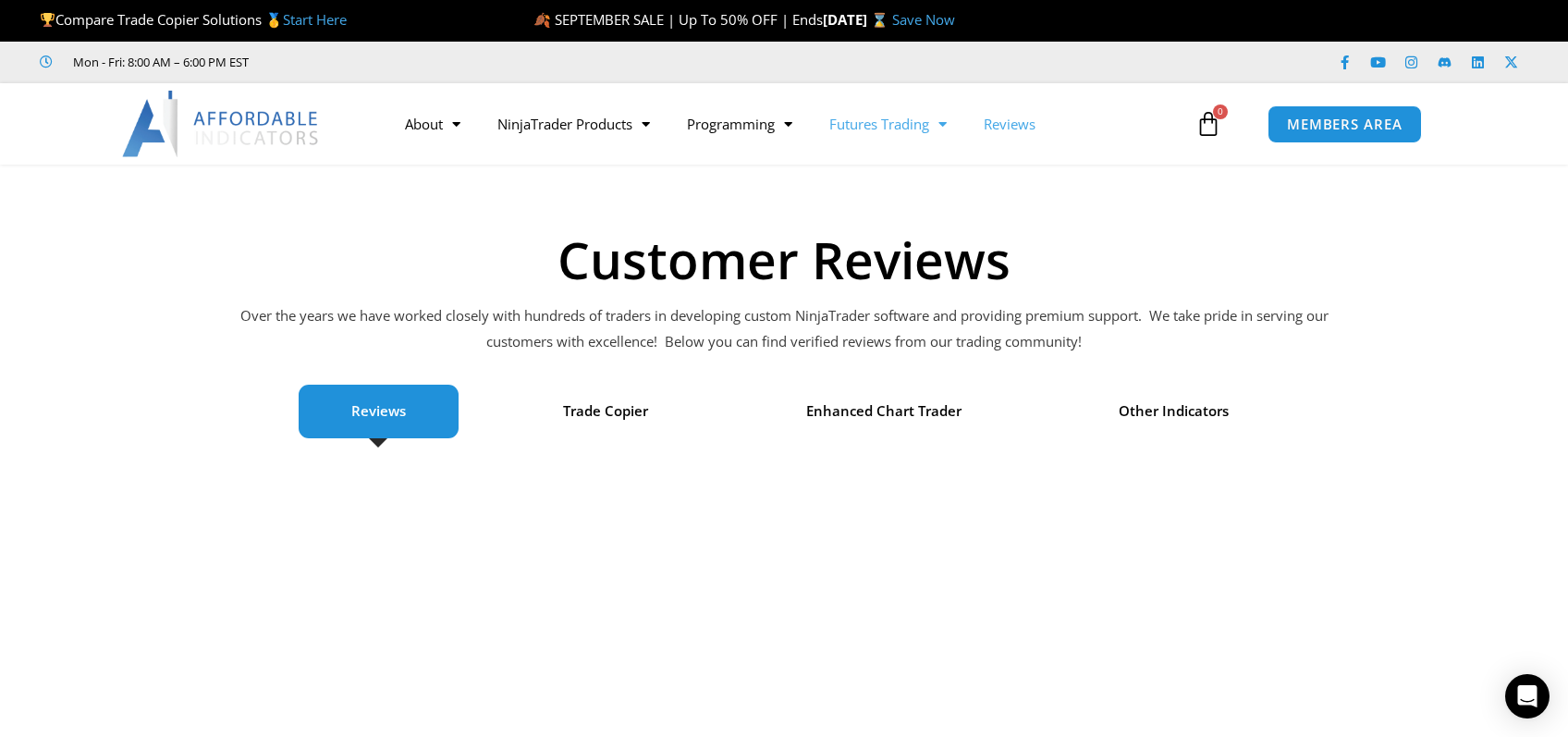
click at [922, 123] on link "Futures Trading" at bounding box center [888, 124] width 155 height 42
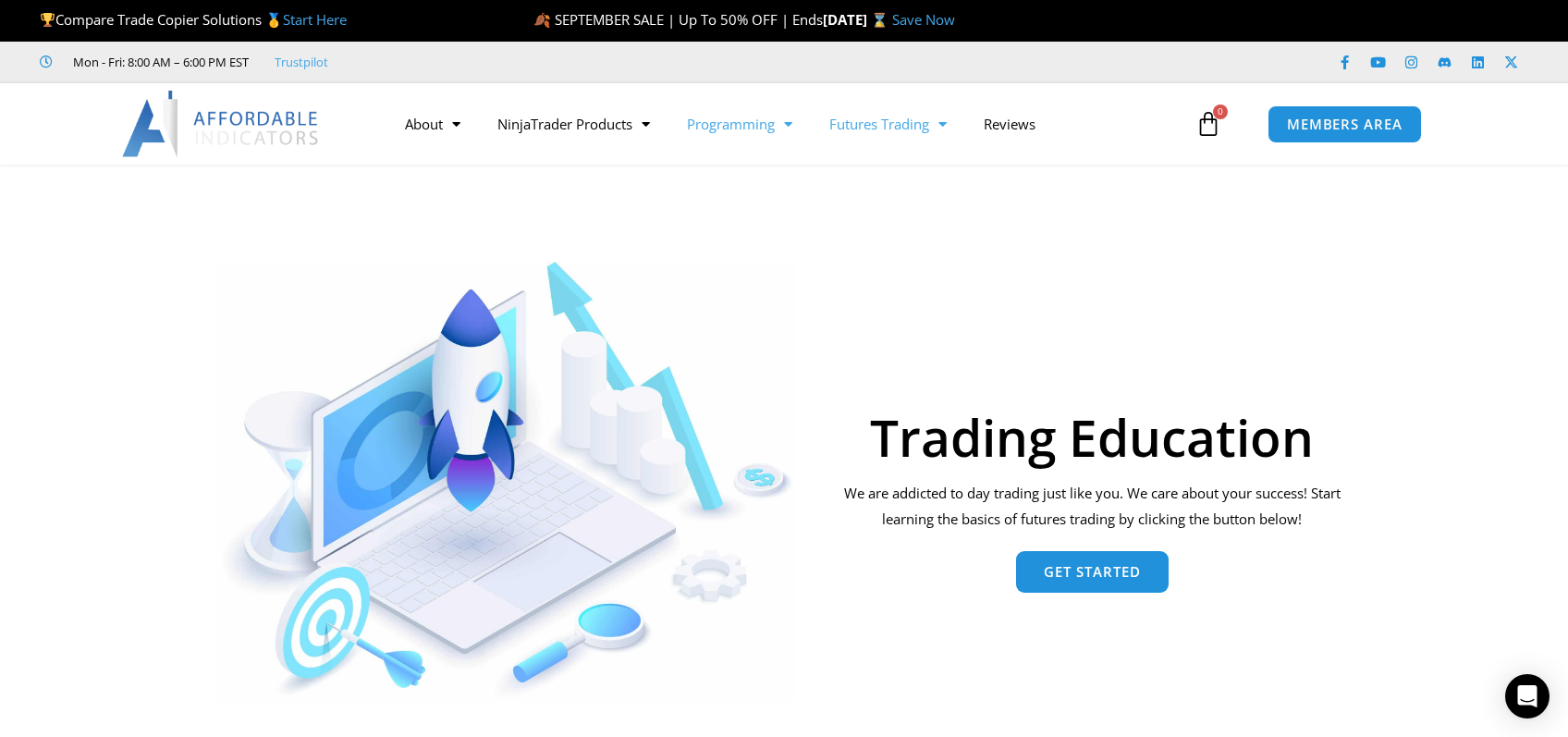
click at [762, 117] on link "Programming" at bounding box center [739, 124] width 143 height 42
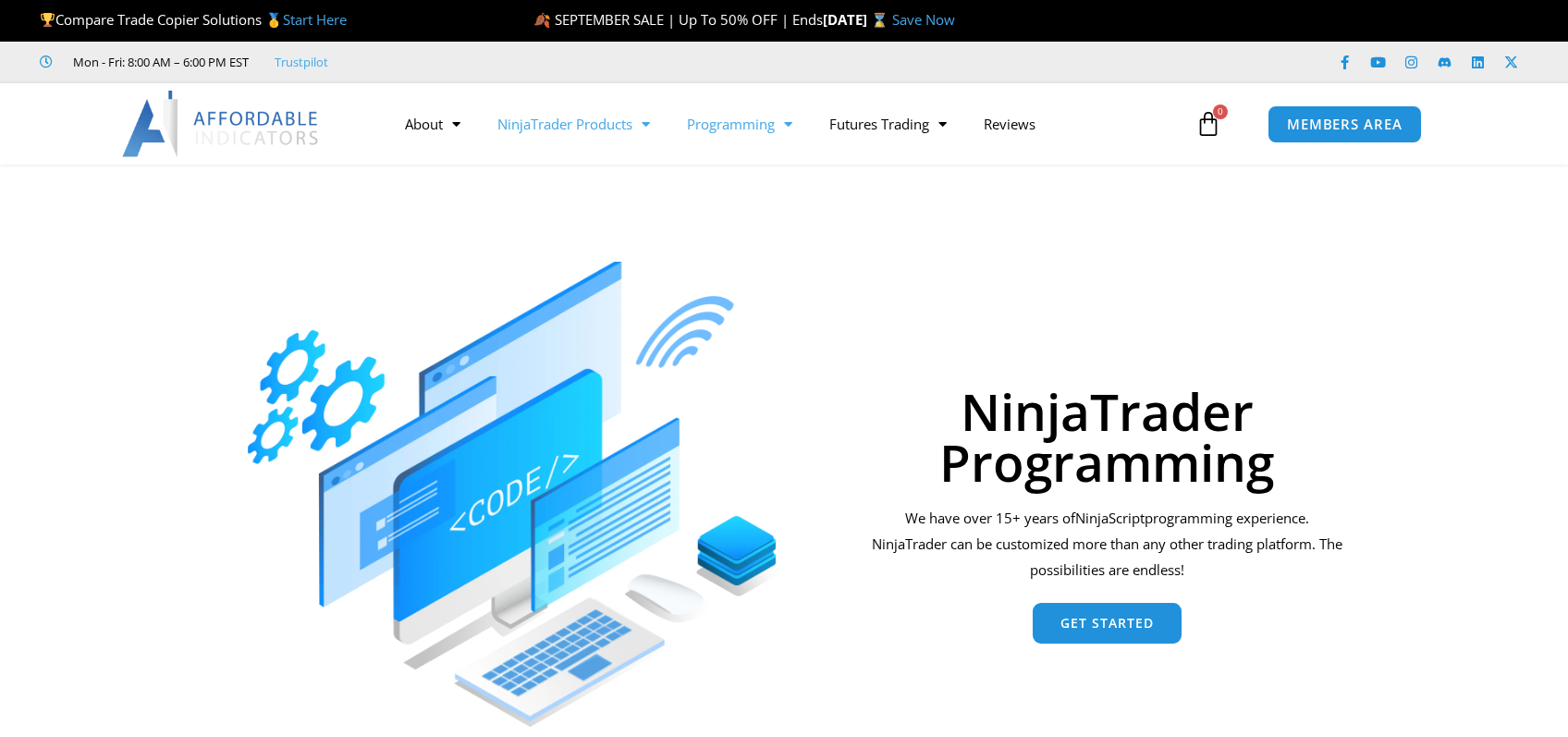
click at [618, 120] on link "NinjaTrader Products" at bounding box center [573, 124] width 190 height 42
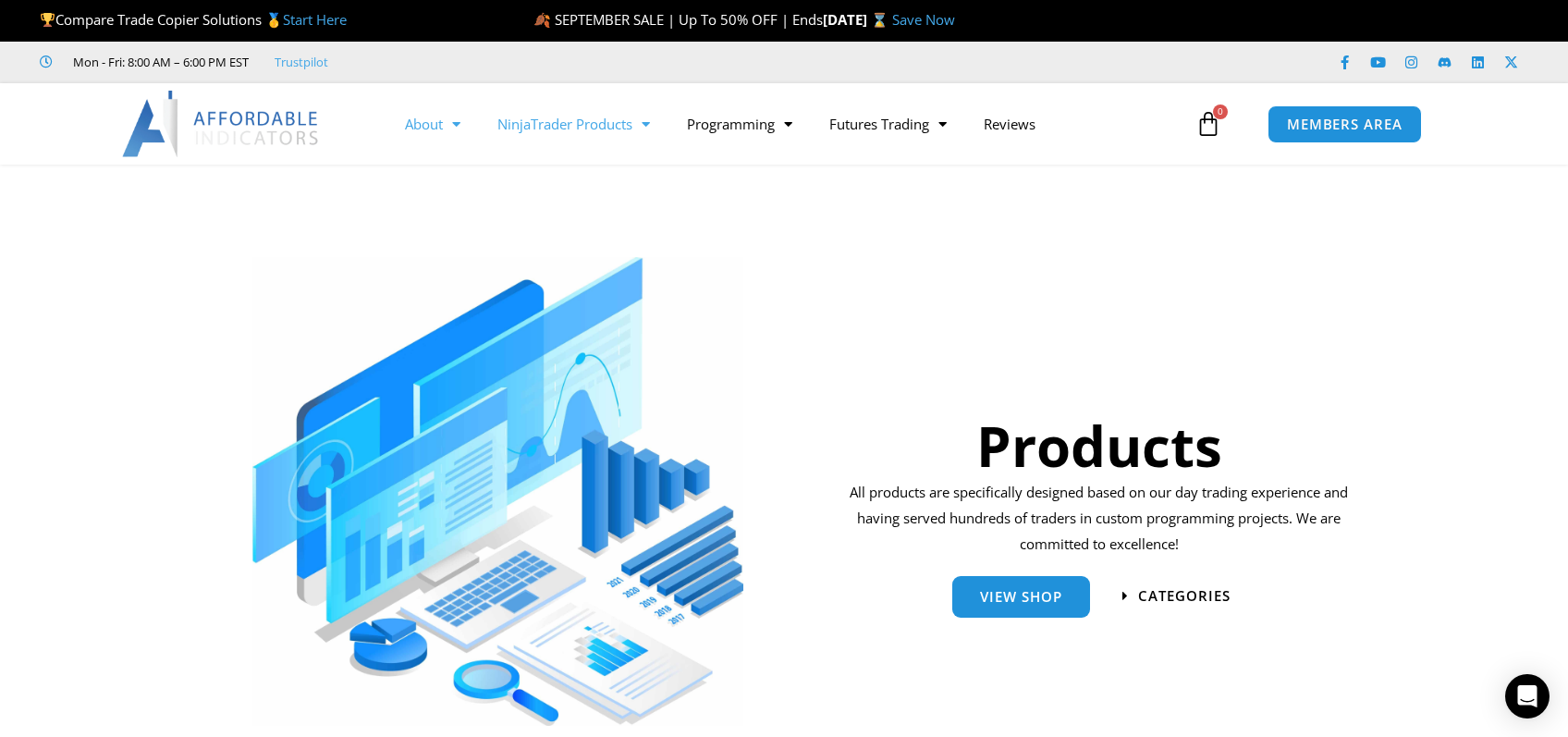
click at [443, 121] on link "About" at bounding box center [432, 124] width 93 height 42
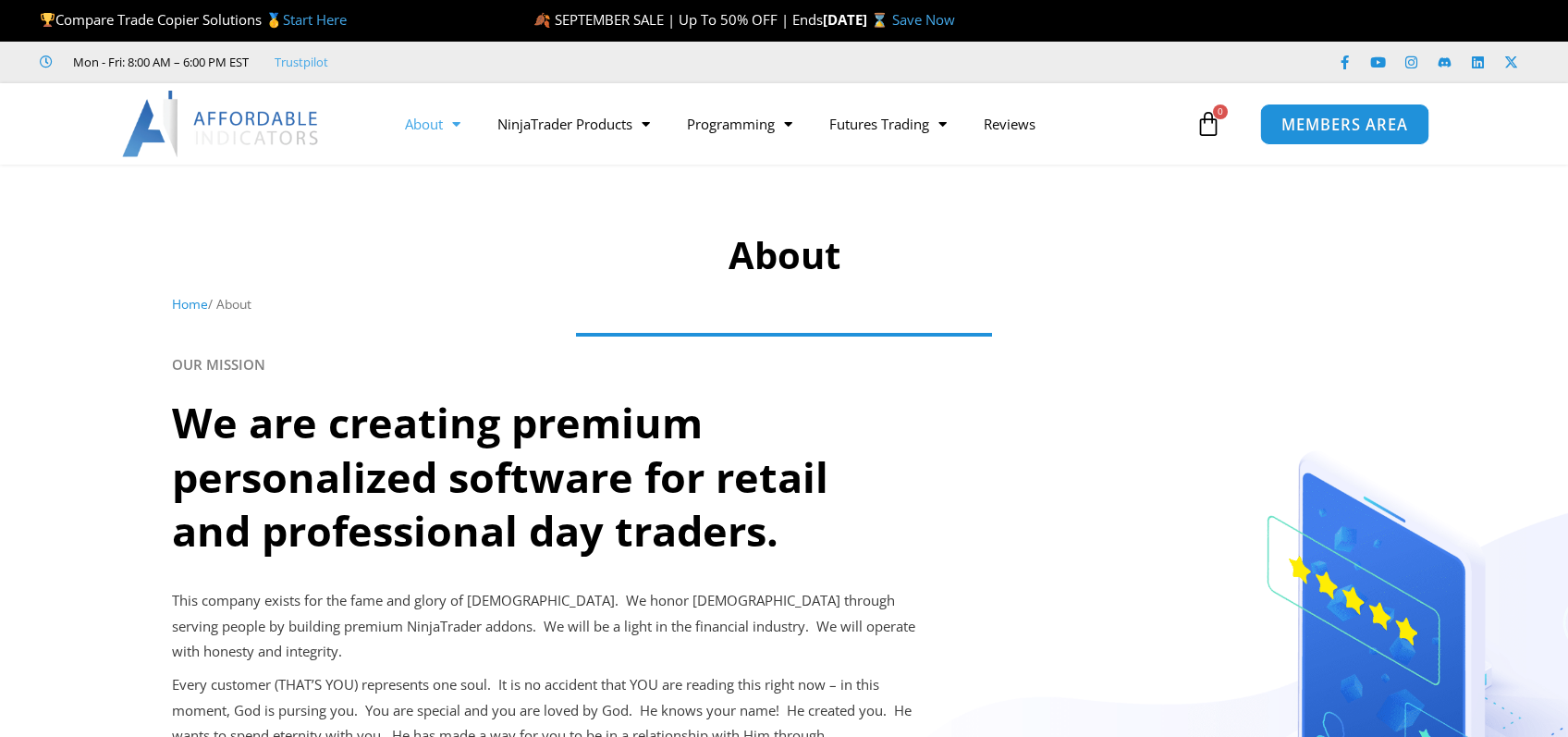
click at [1315, 124] on span "MEMBERS AREA" at bounding box center [1345, 124] width 126 height 16
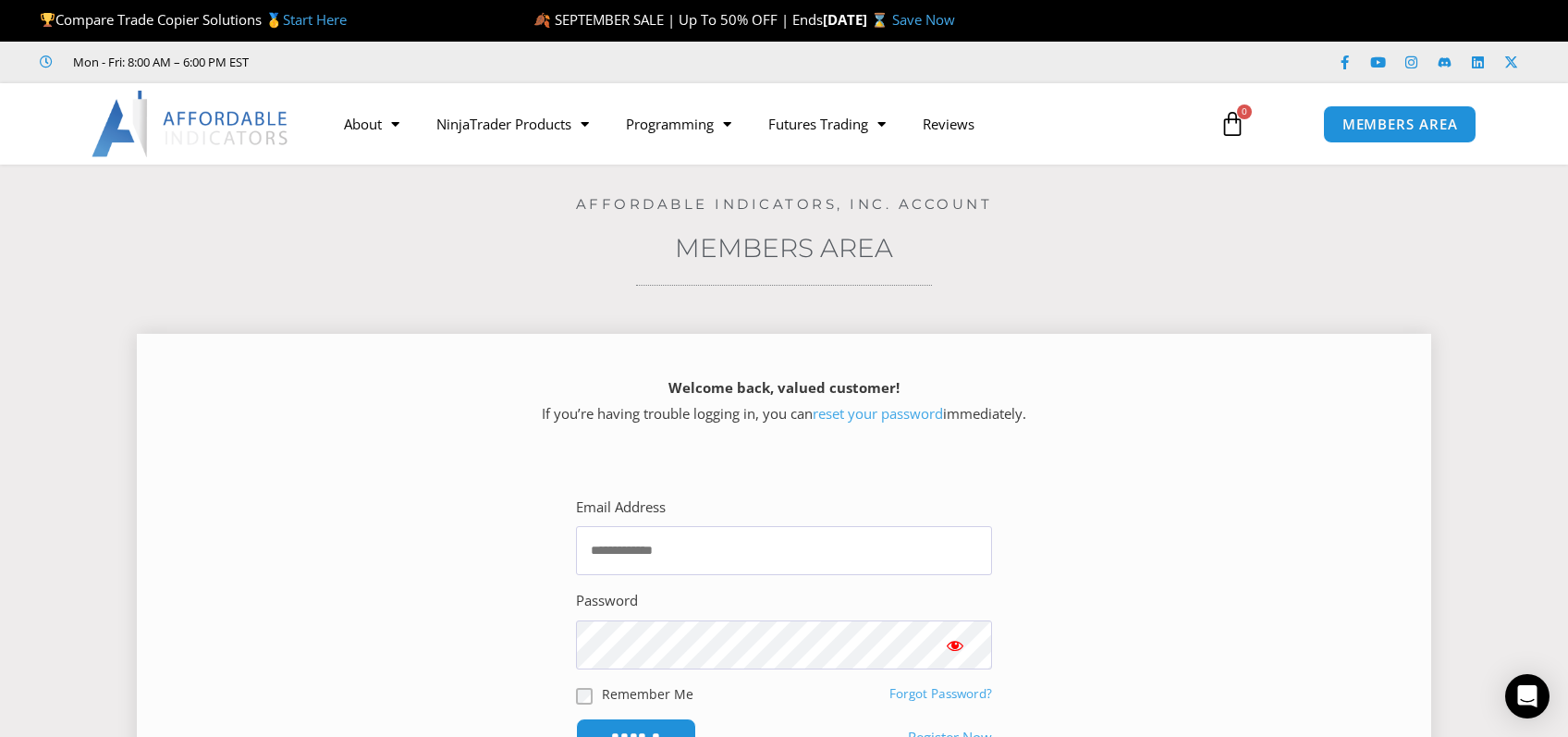
click at [876, 405] on link "reset your password" at bounding box center [878, 413] width 130 height 19
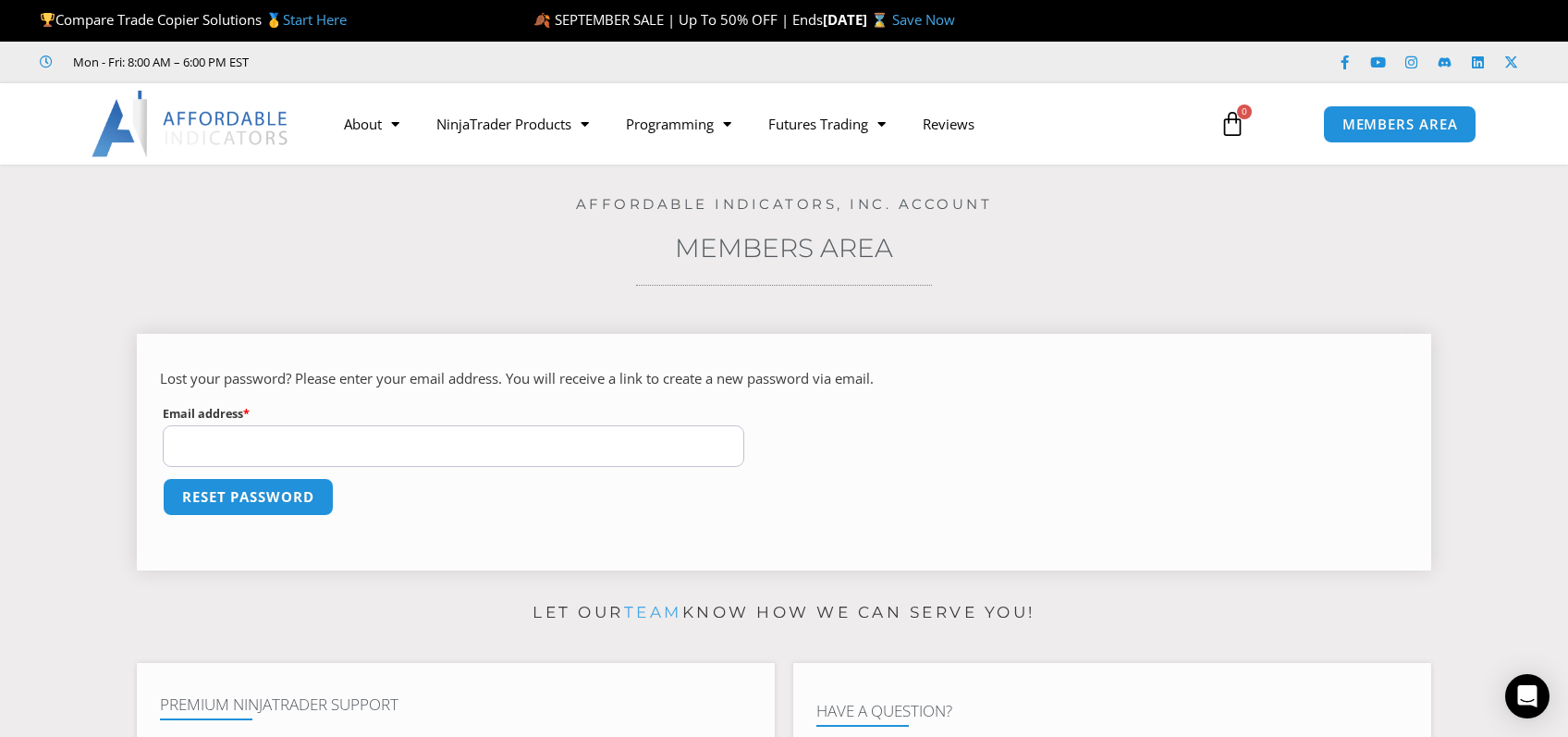
click at [264, 447] on input "Email address * Required" at bounding box center [453, 446] width 582 height 42
type input "**********"
click at [262, 494] on button "Reset password" at bounding box center [248, 496] width 179 height 40
